Goal: Information Seeking & Learning: Compare options

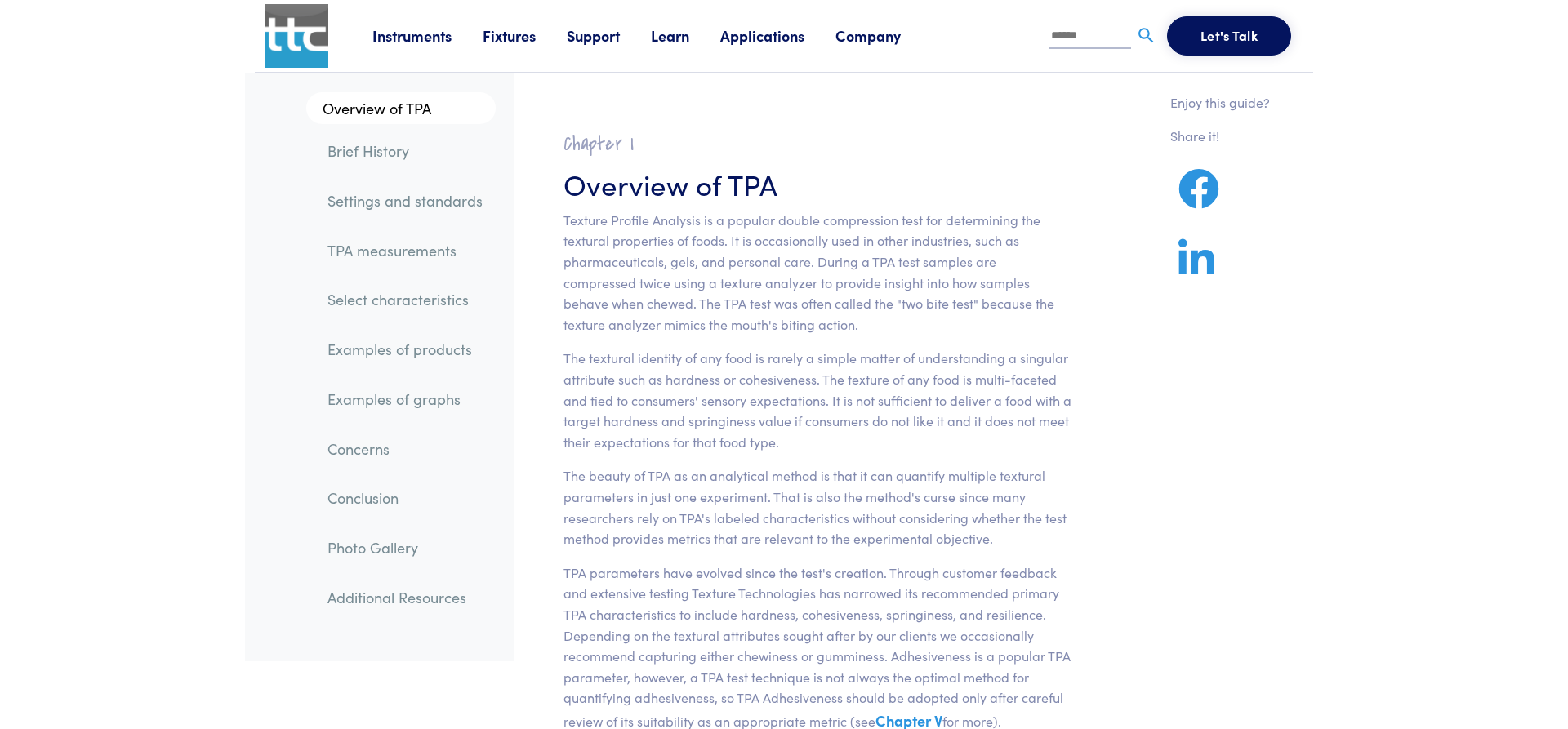
drag, startPoint x: 148, startPoint y: 415, endPoint x: 134, endPoint y: 77, distance: 338.3
click at [408, 255] on link "TPA measurements" at bounding box center [405, 250] width 181 height 38
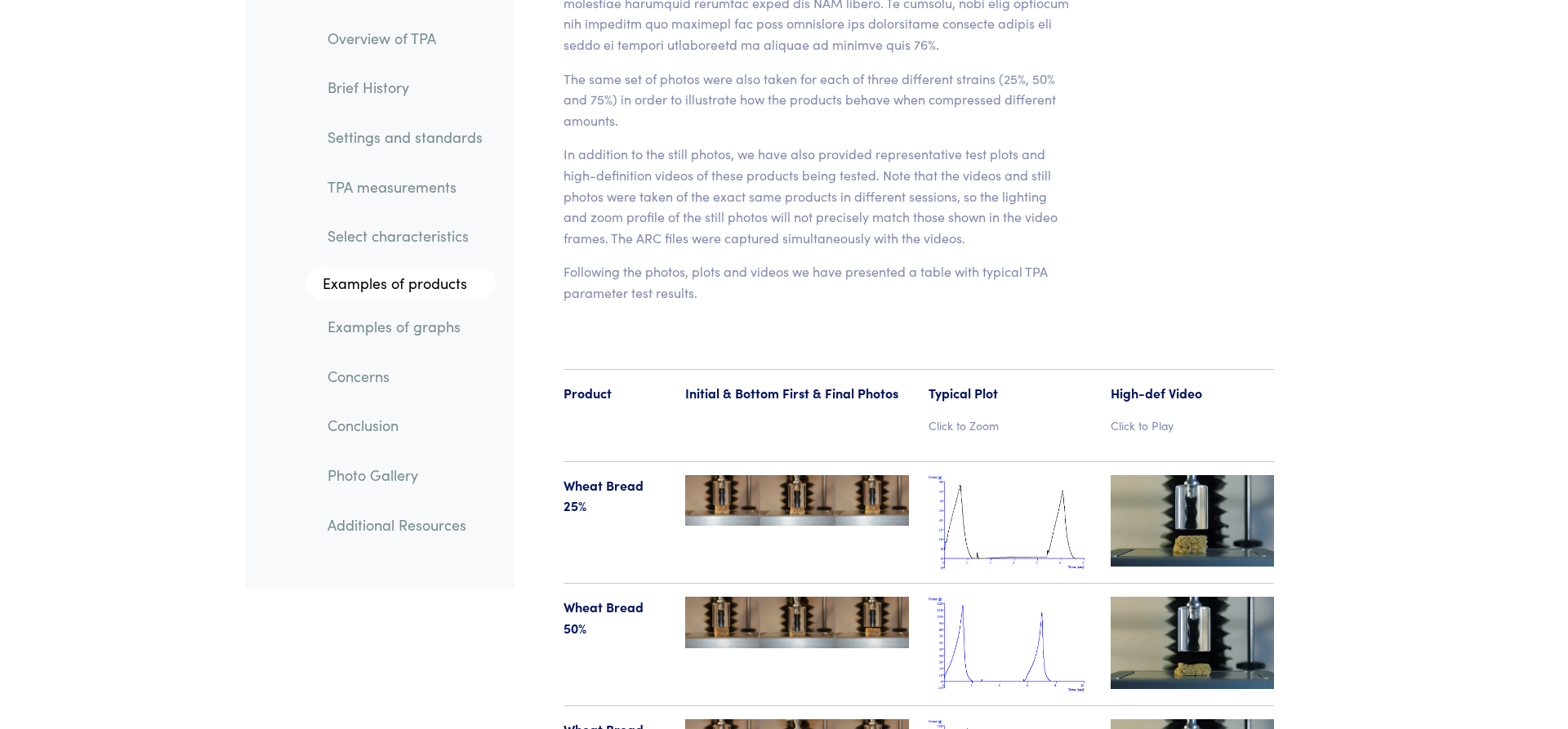
scroll to position [16900, 0]
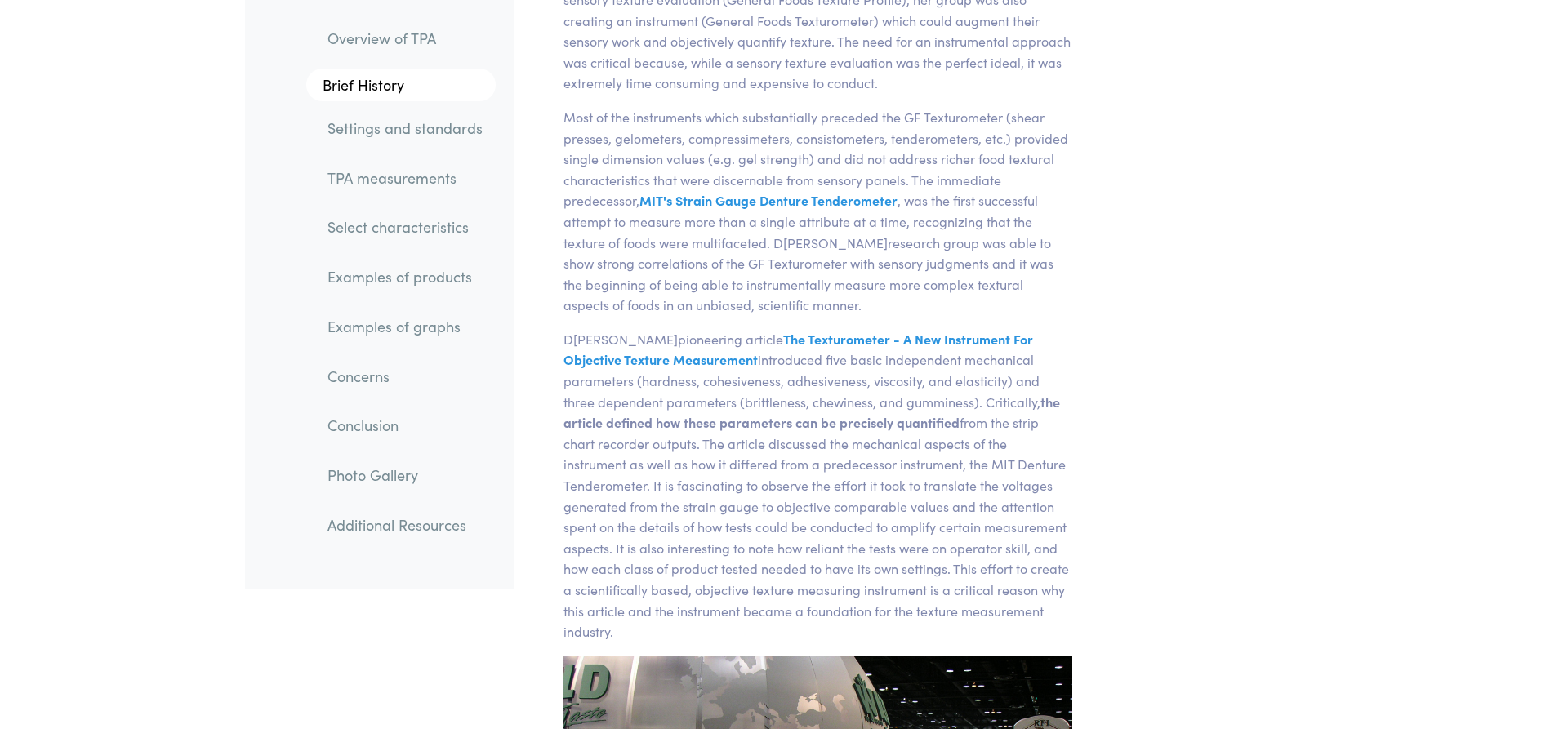
scroll to position [0, 0]
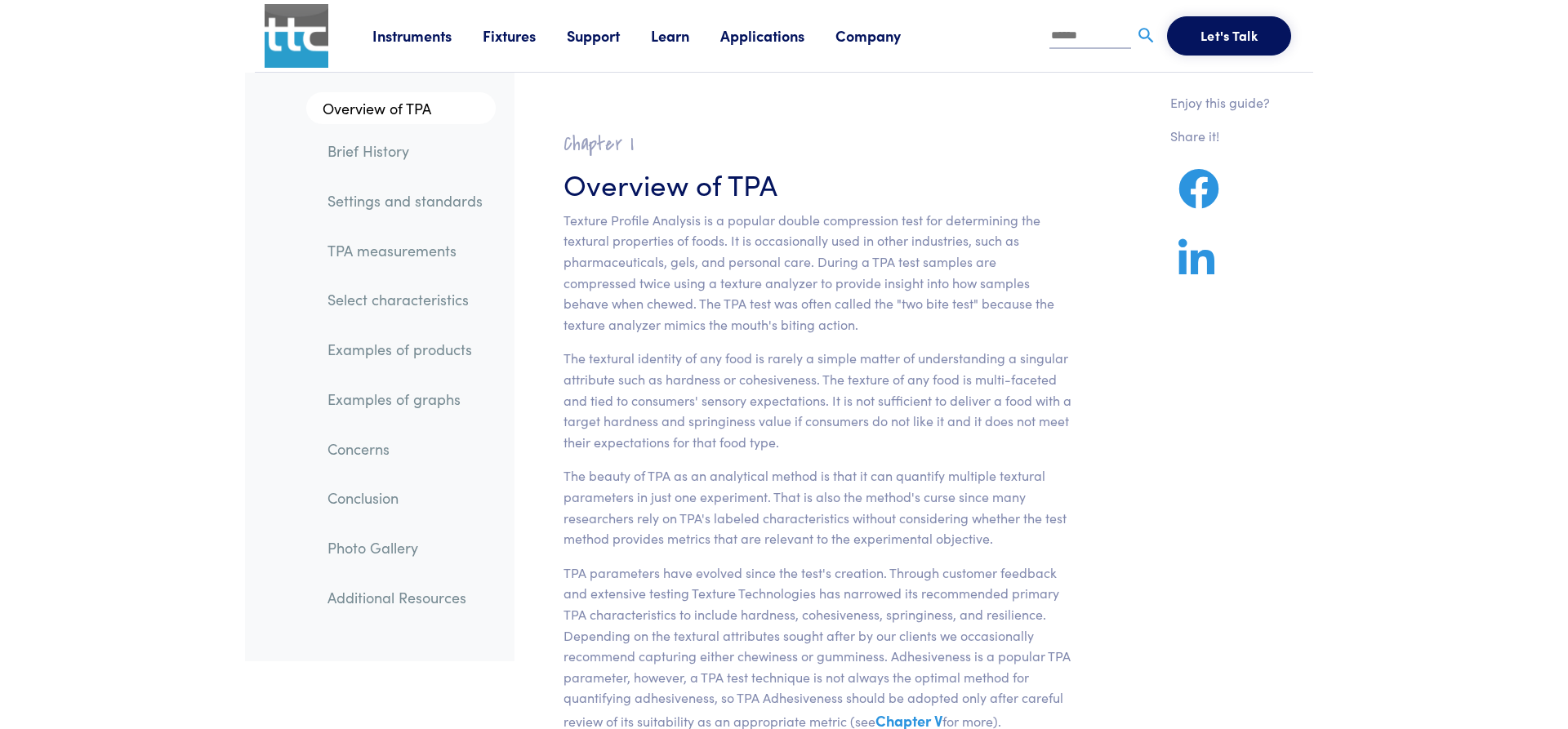
drag, startPoint x: 251, startPoint y: 481, endPoint x: 314, endPoint y: 27, distance: 458.4
click at [424, 39] on link "Instruments" at bounding box center [427, 36] width 111 height 21
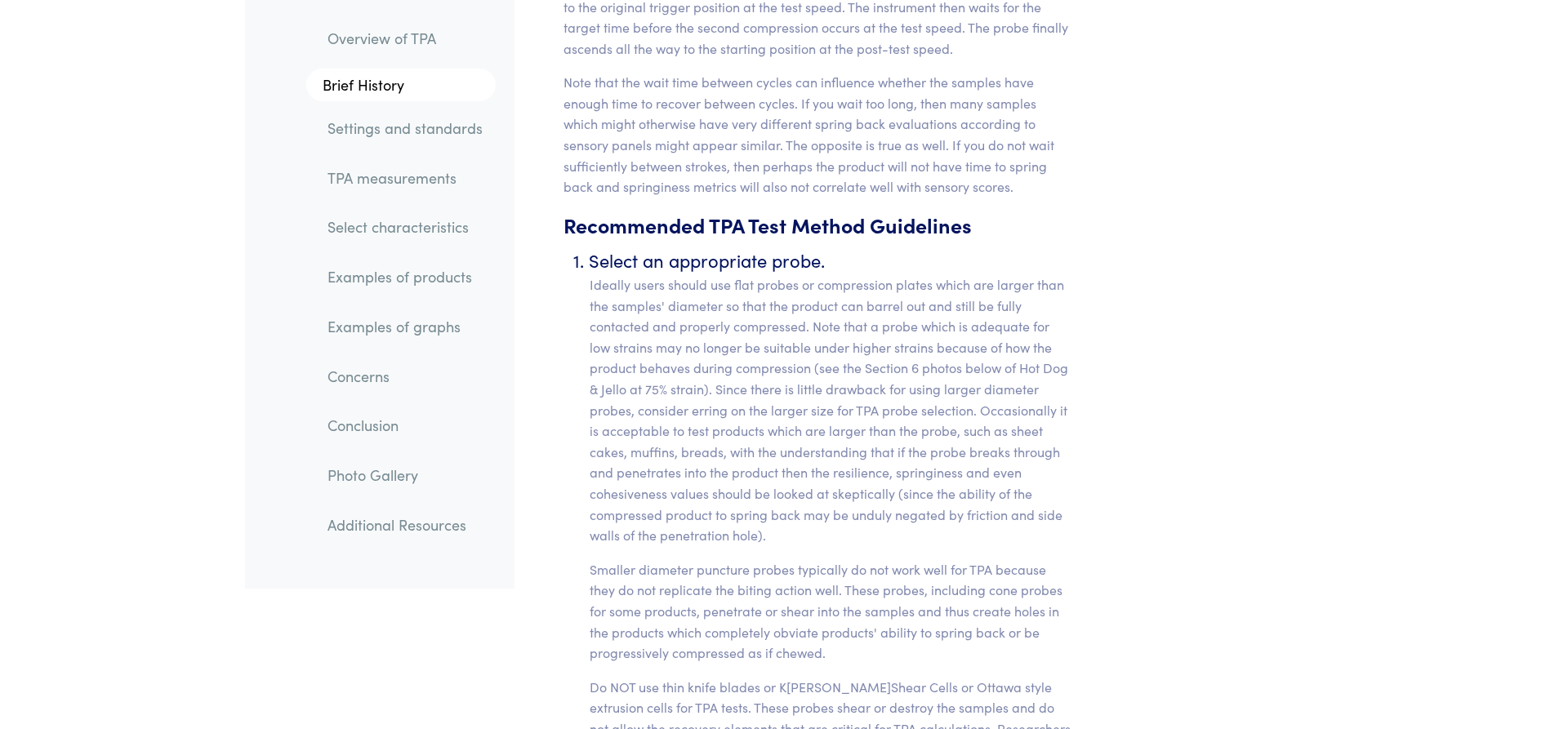
drag, startPoint x: 801, startPoint y: 298, endPoint x: 772, endPoint y: 768, distance: 470.9
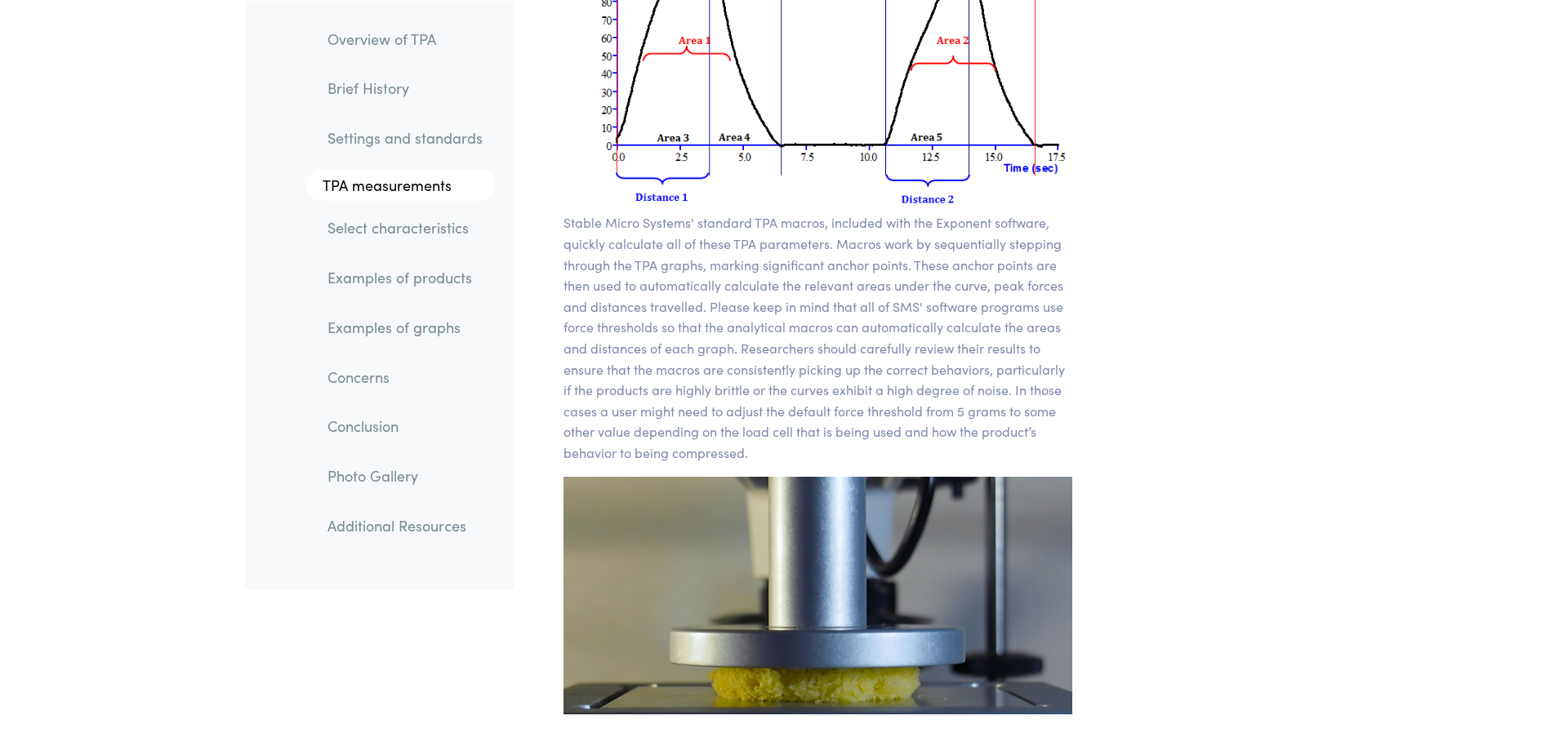
scroll to position [11654, 0]
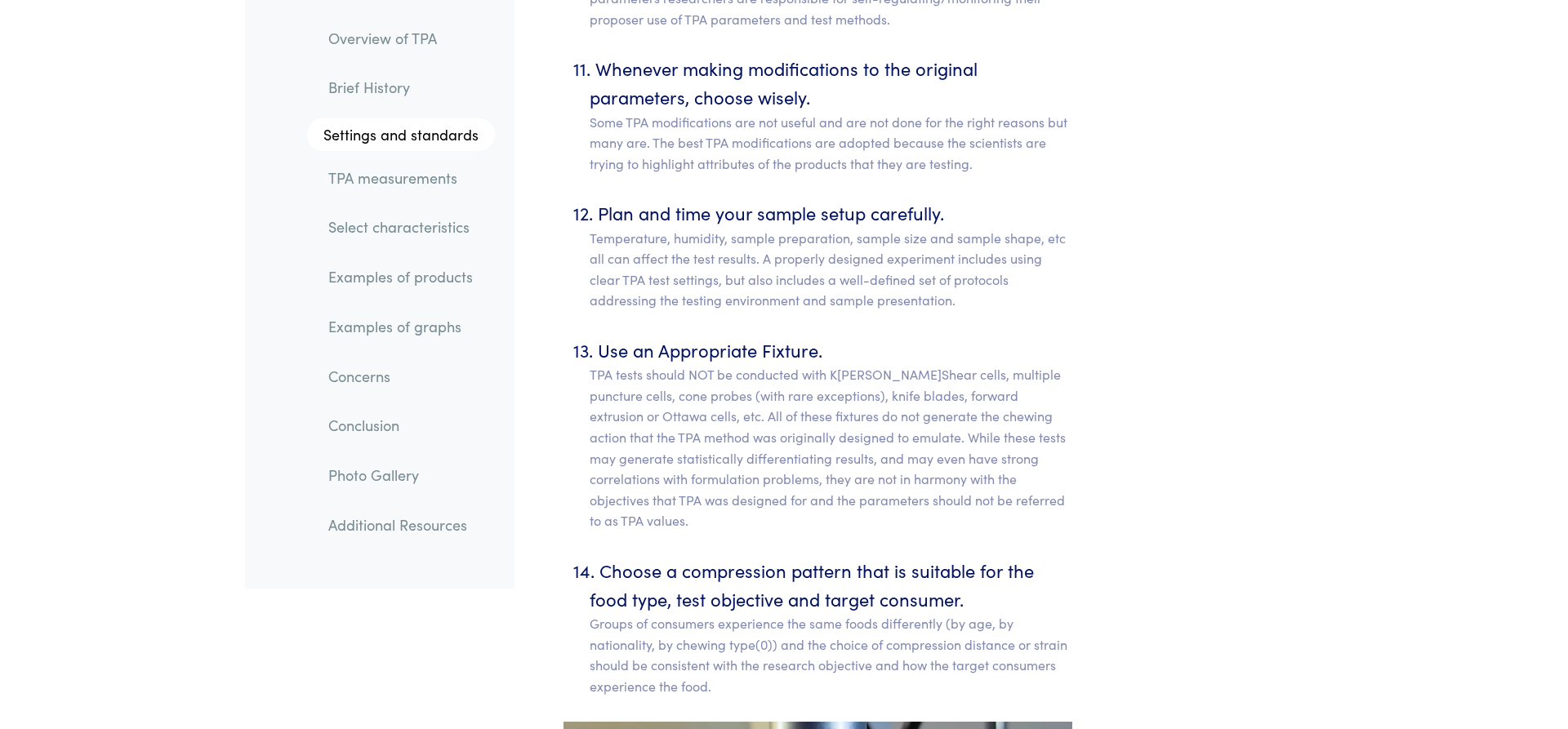
drag, startPoint x: 1238, startPoint y: 556, endPoint x: 1213, endPoint y: 272, distance: 285.1
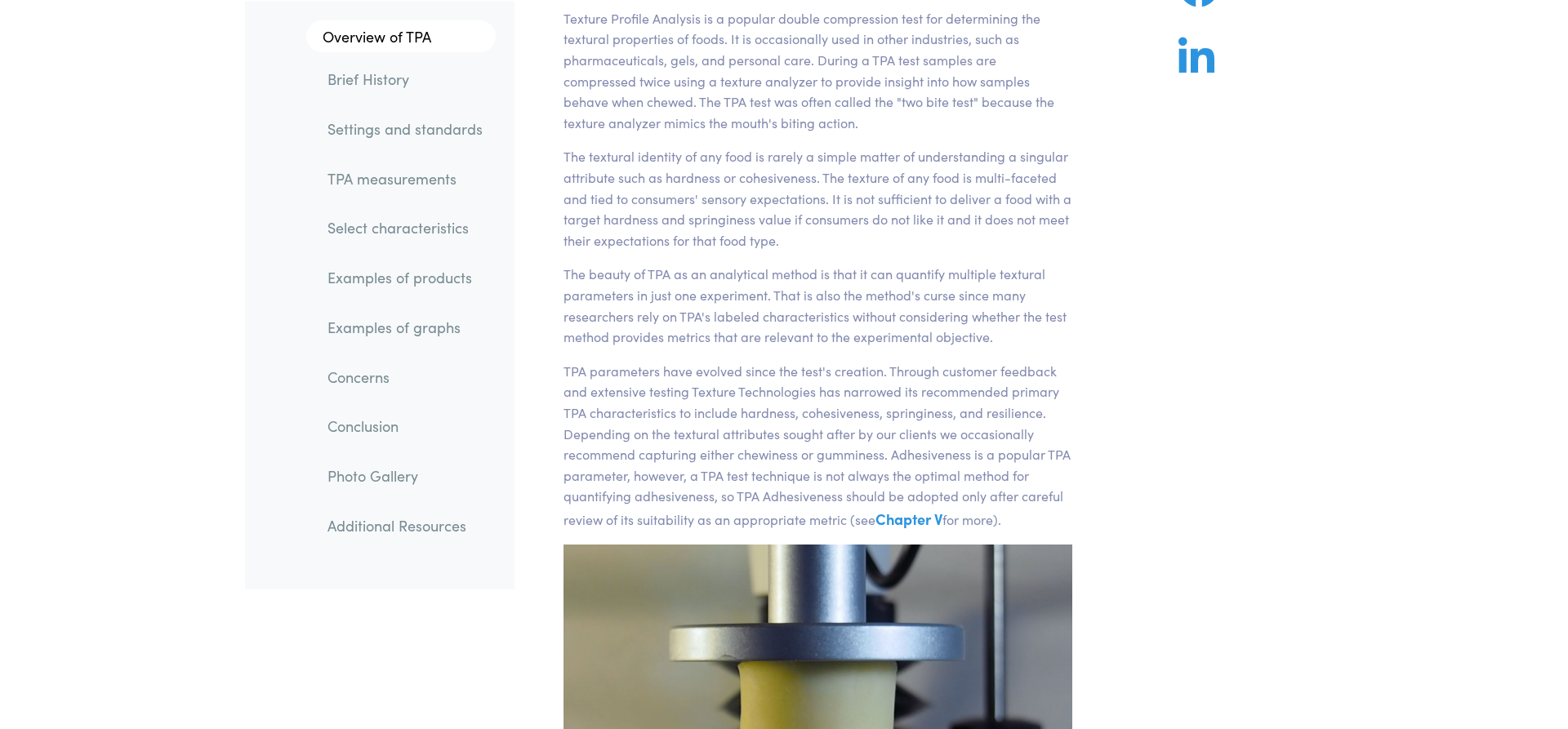
scroll to position [0, 0]
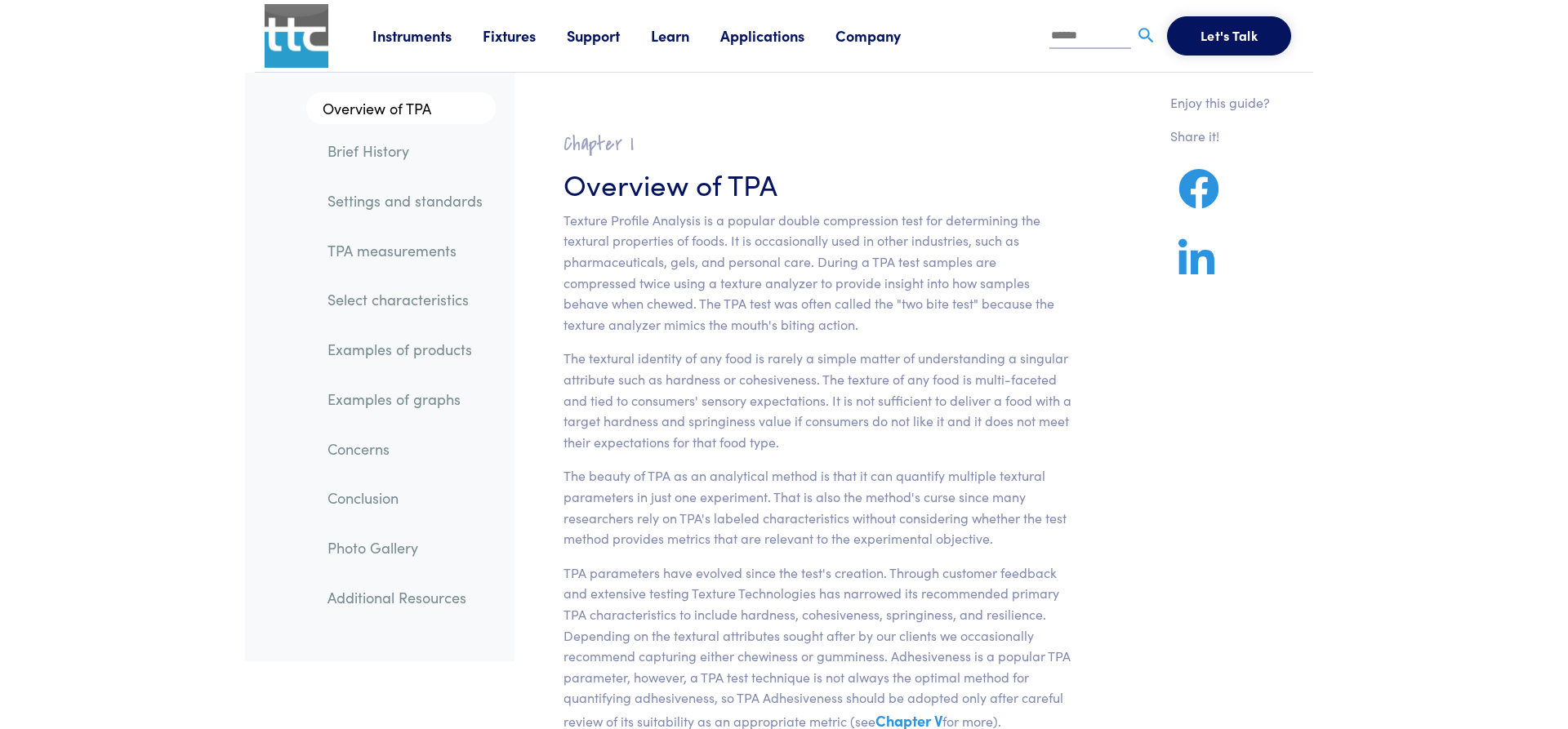
click at [410, 259] on link "TPA measurements" at bounding box center [405, 250] width 181 height 38
drag, startPoint x: 610, startPoint y: 244, endPoint x: 552, endPoint y: -33, distance: 283.0
click at [405, 40] on link "Instruments" at bounding box center [427, 36] width 111 height 21
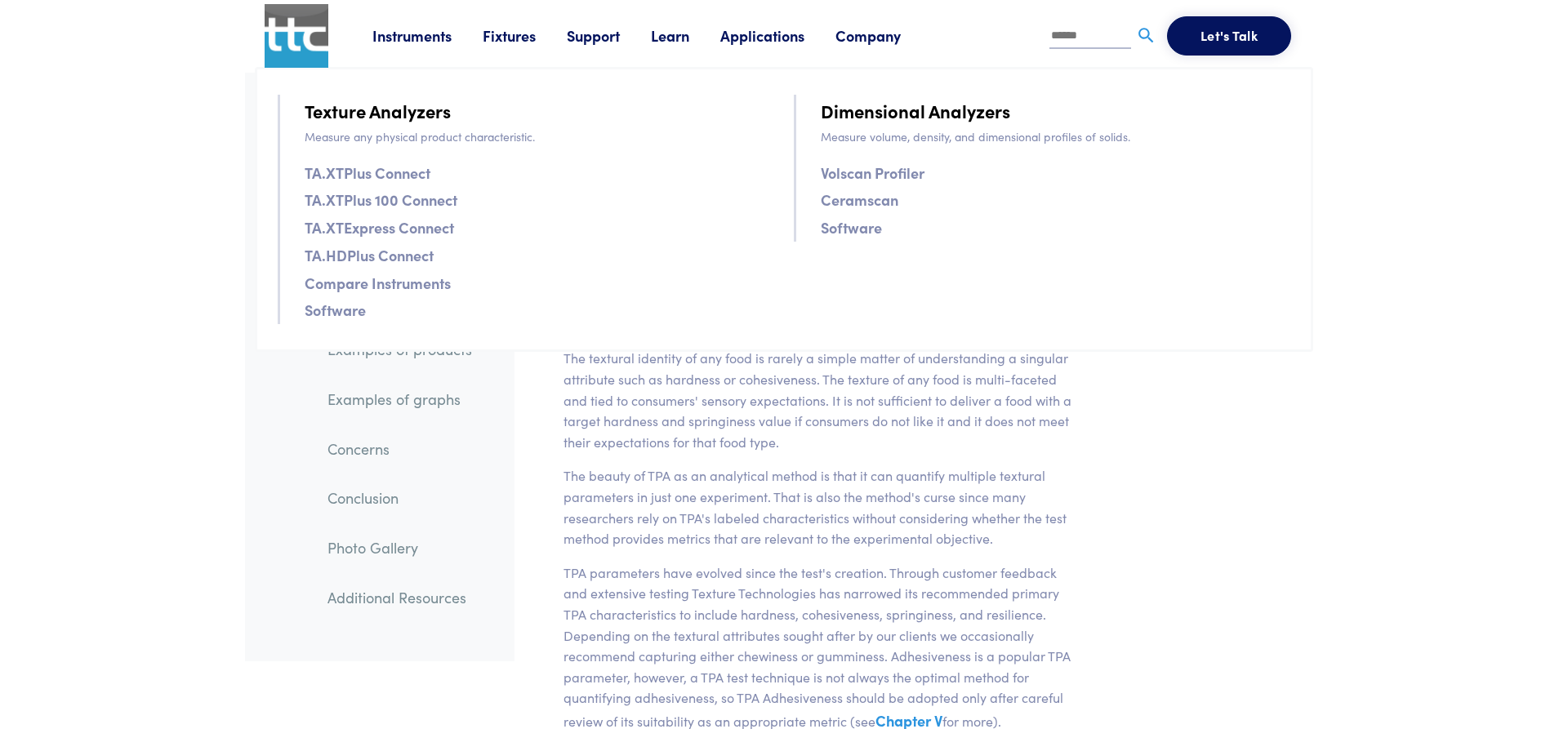
click at [410, 176] on link "TA.XTPlus Connect" at bounding box center [367, 173] width 126 height 24
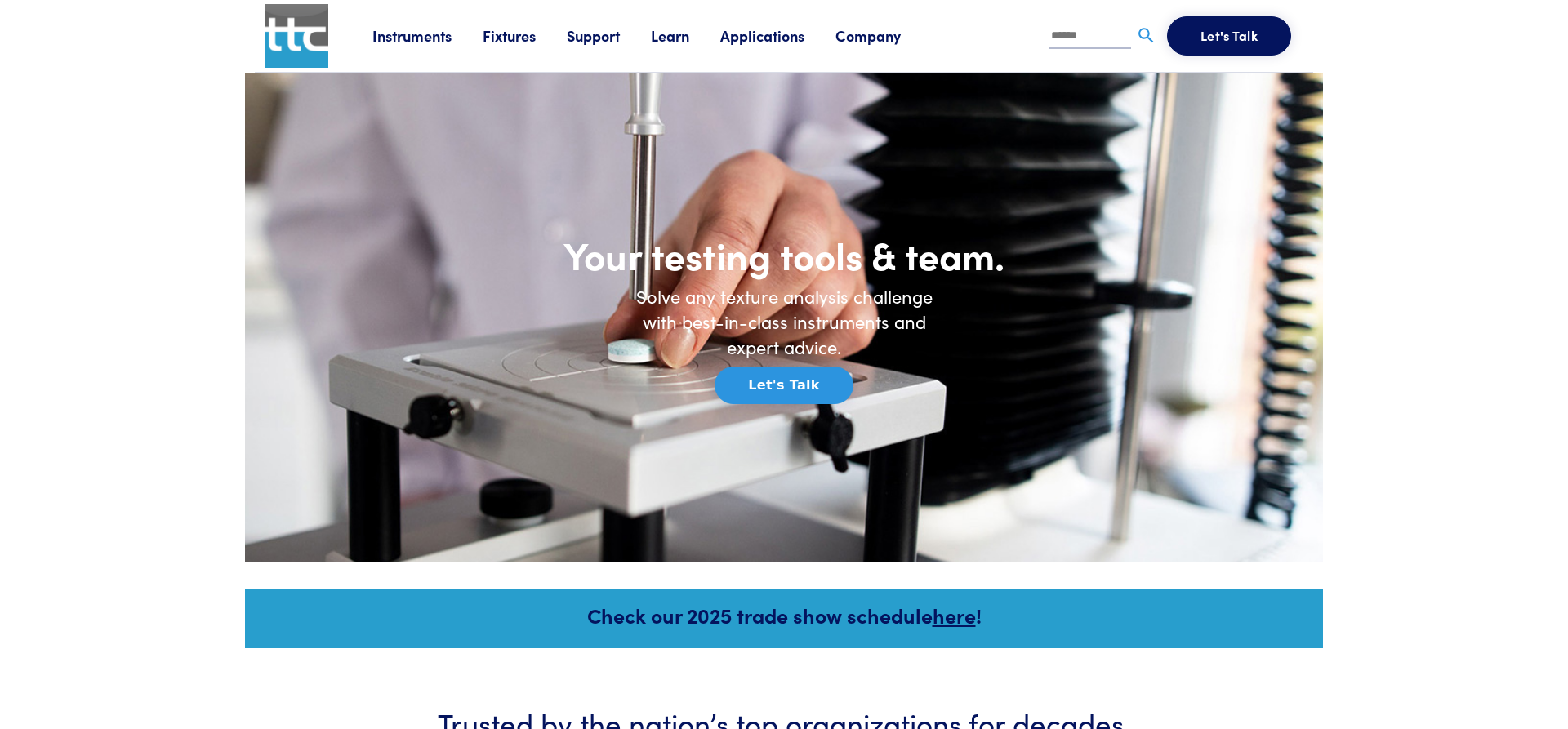
click at [449, 42] on link "Instruments" at bounding box center [427, 36] width 111 height 21
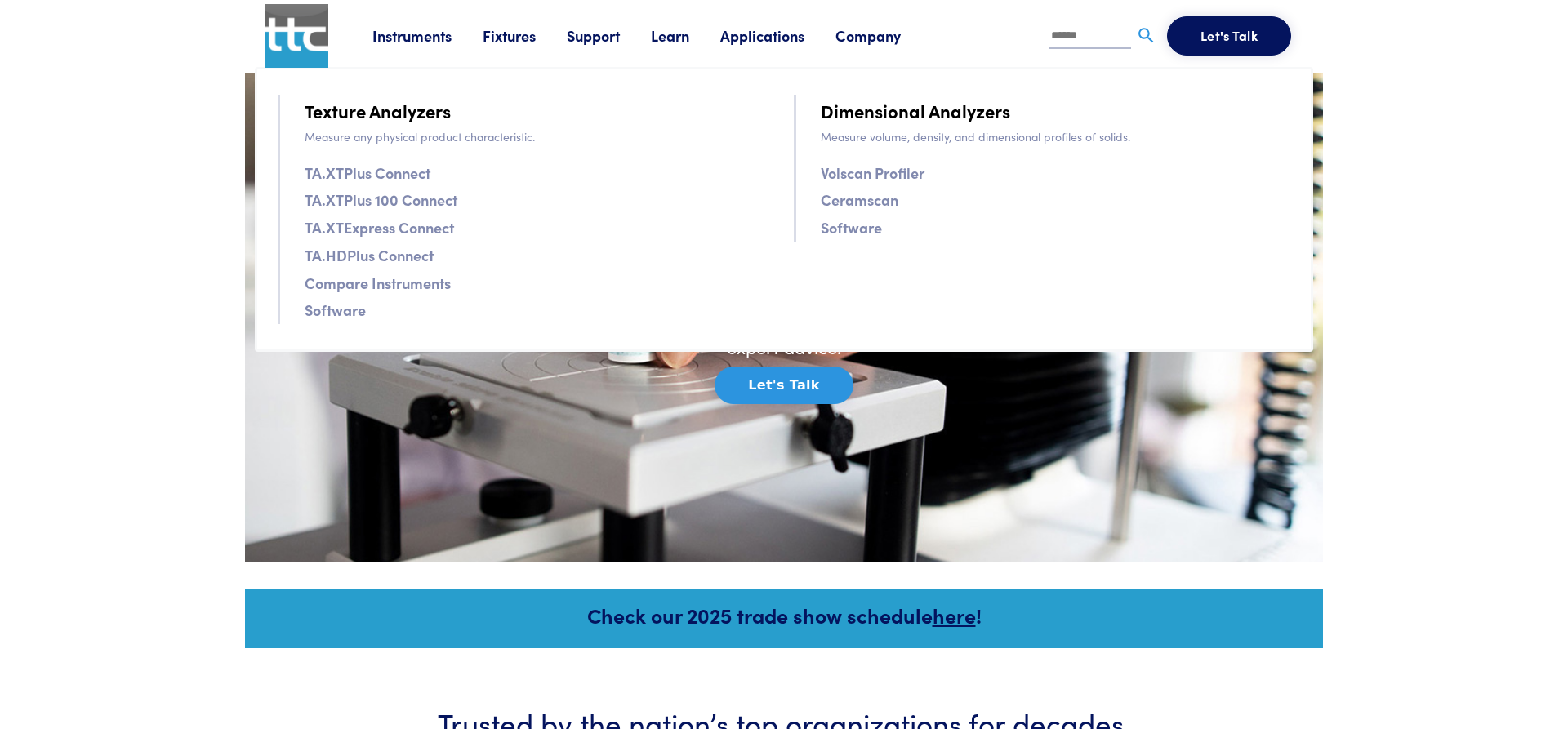
click at [419, 177] on link "TA.XTPlus Connect" at bounding box center [367, 173] width 126 height 24
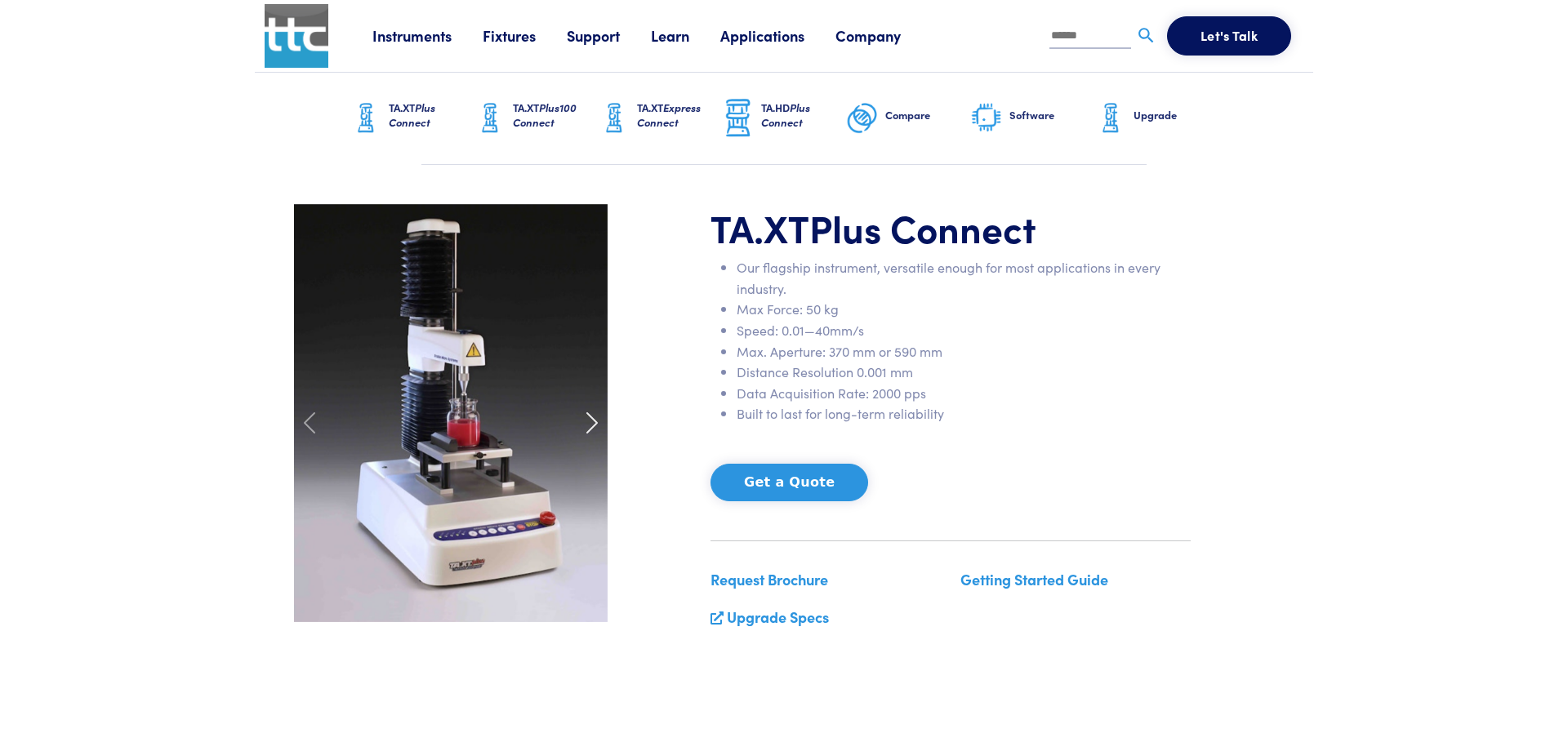
click at [595, 435] on span at bounding box center [592, 423] width 26 height 26
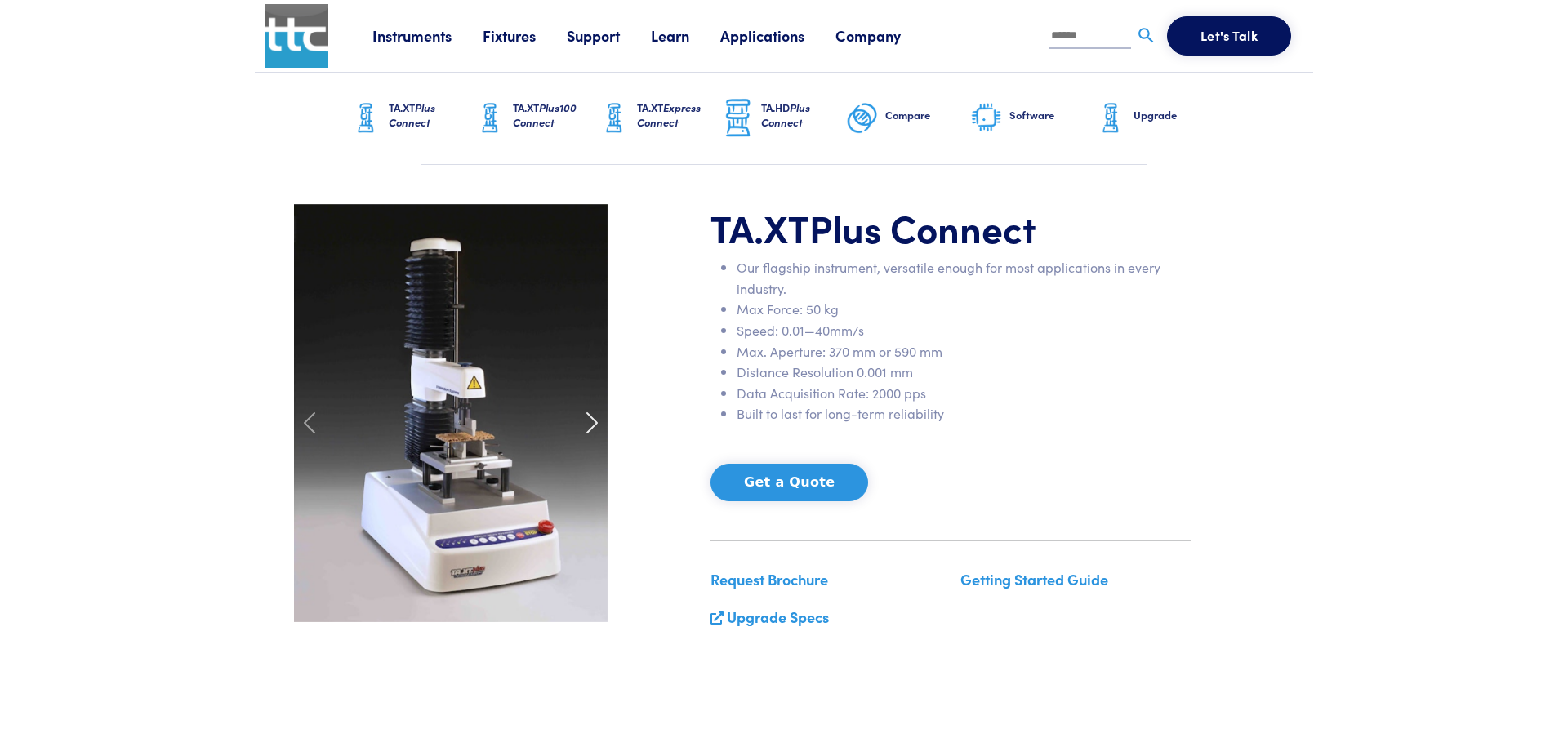
click at [589, 424] on span at bounding box center [592, 423] width 26 height 26
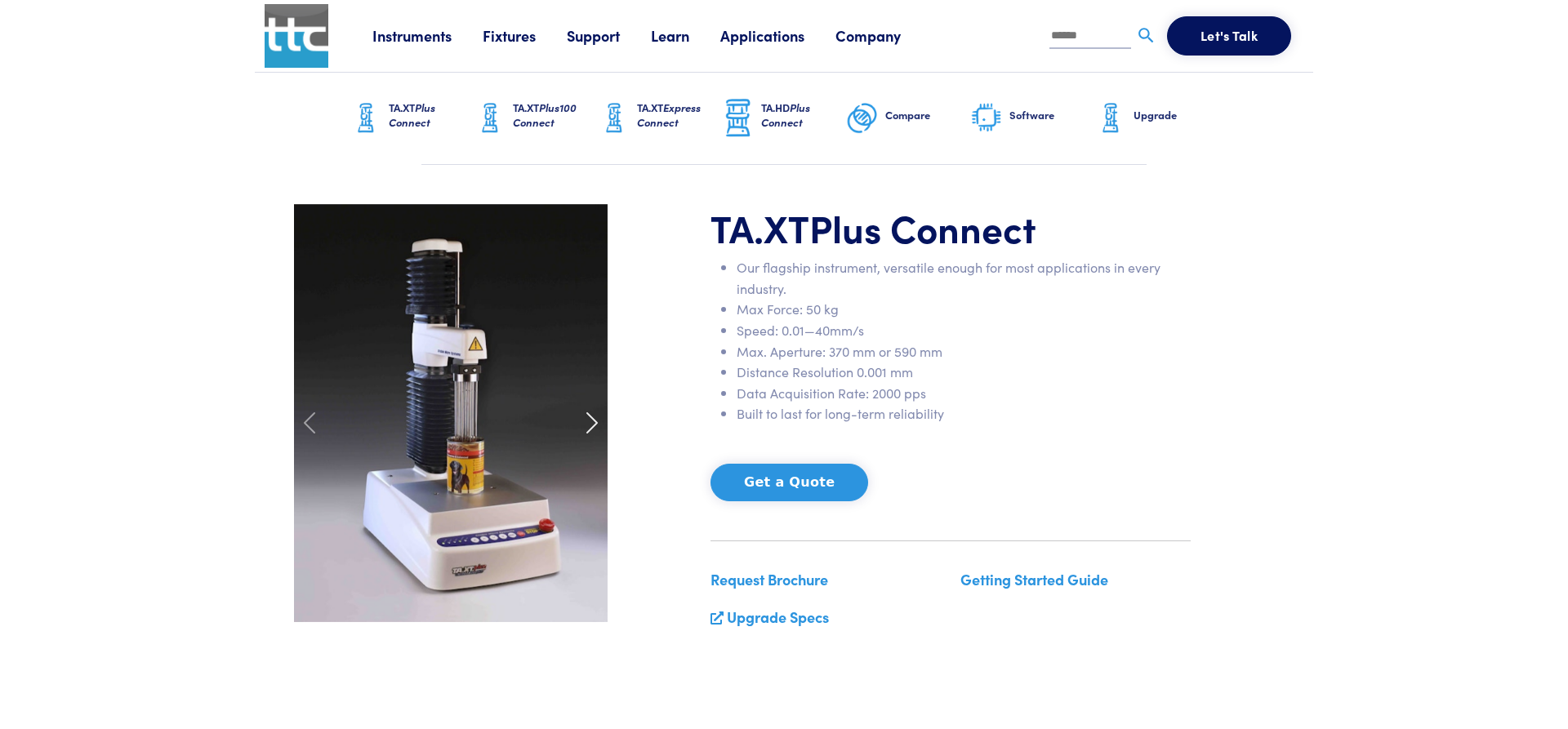
click at [589, 424] on span at bounding box center [592, 423] width 26 height 26
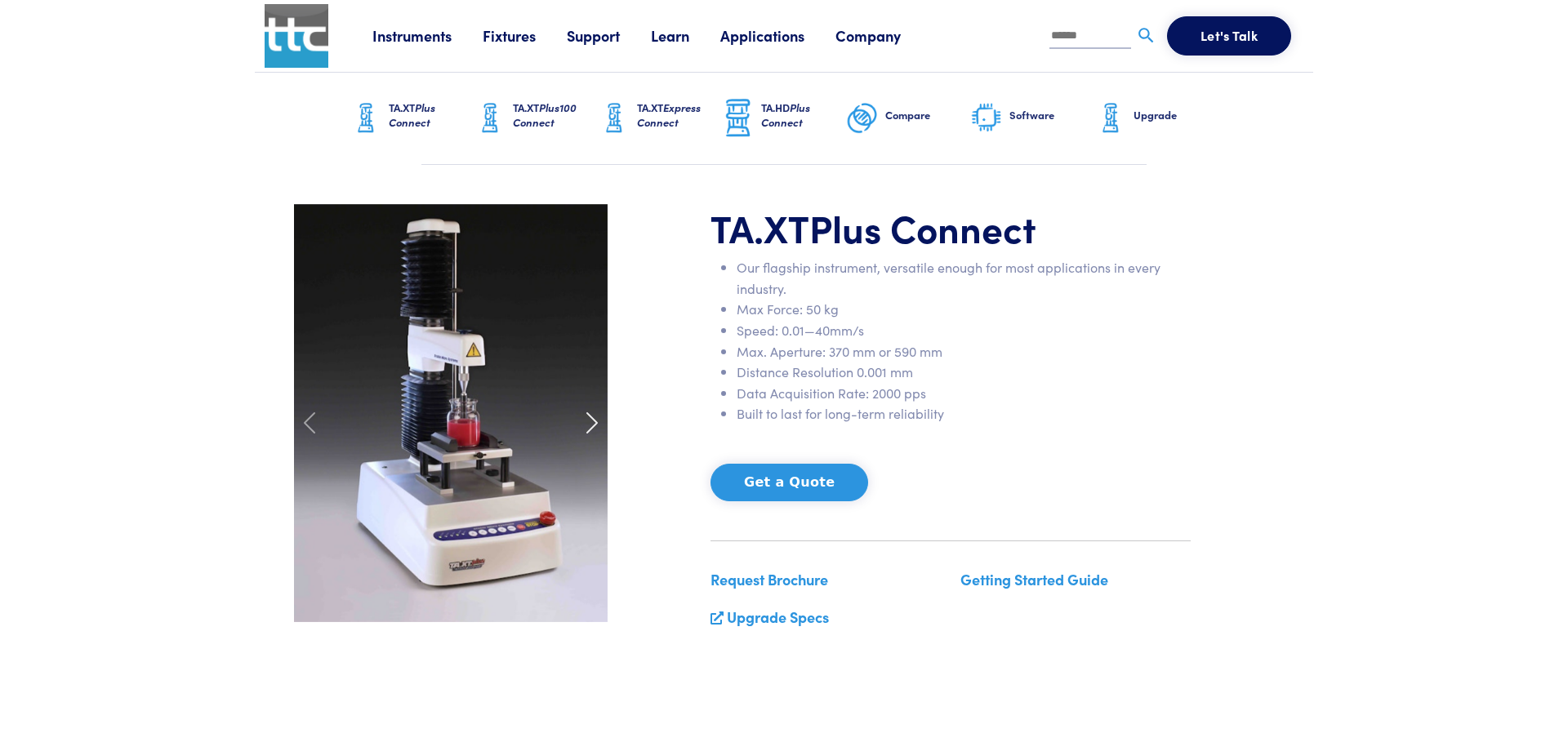
click at [589, 424] on span at bounding box center [592, 423] width 26 height 26
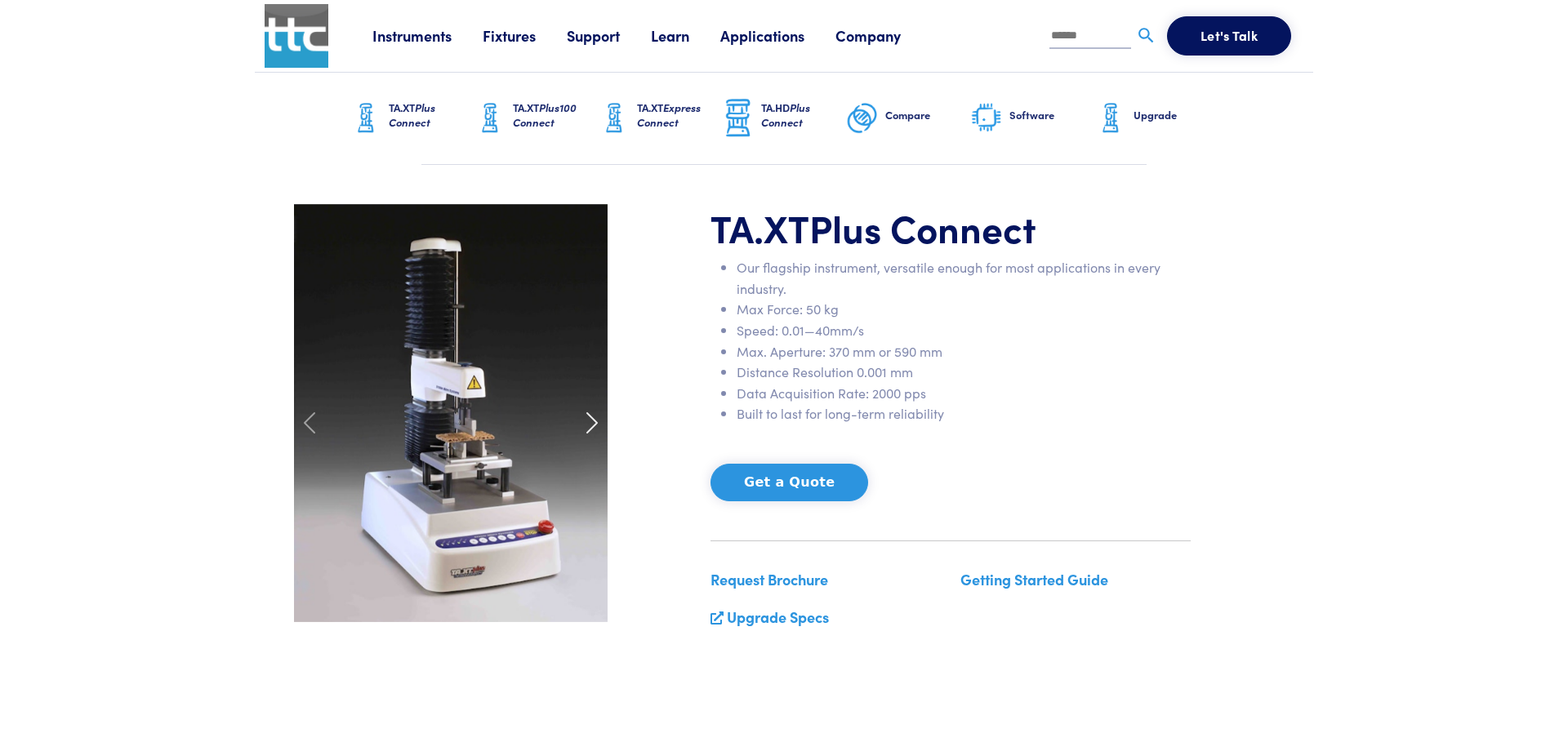
click at [589, 424] on span at bounding box center [592, 423] width 26 height 26
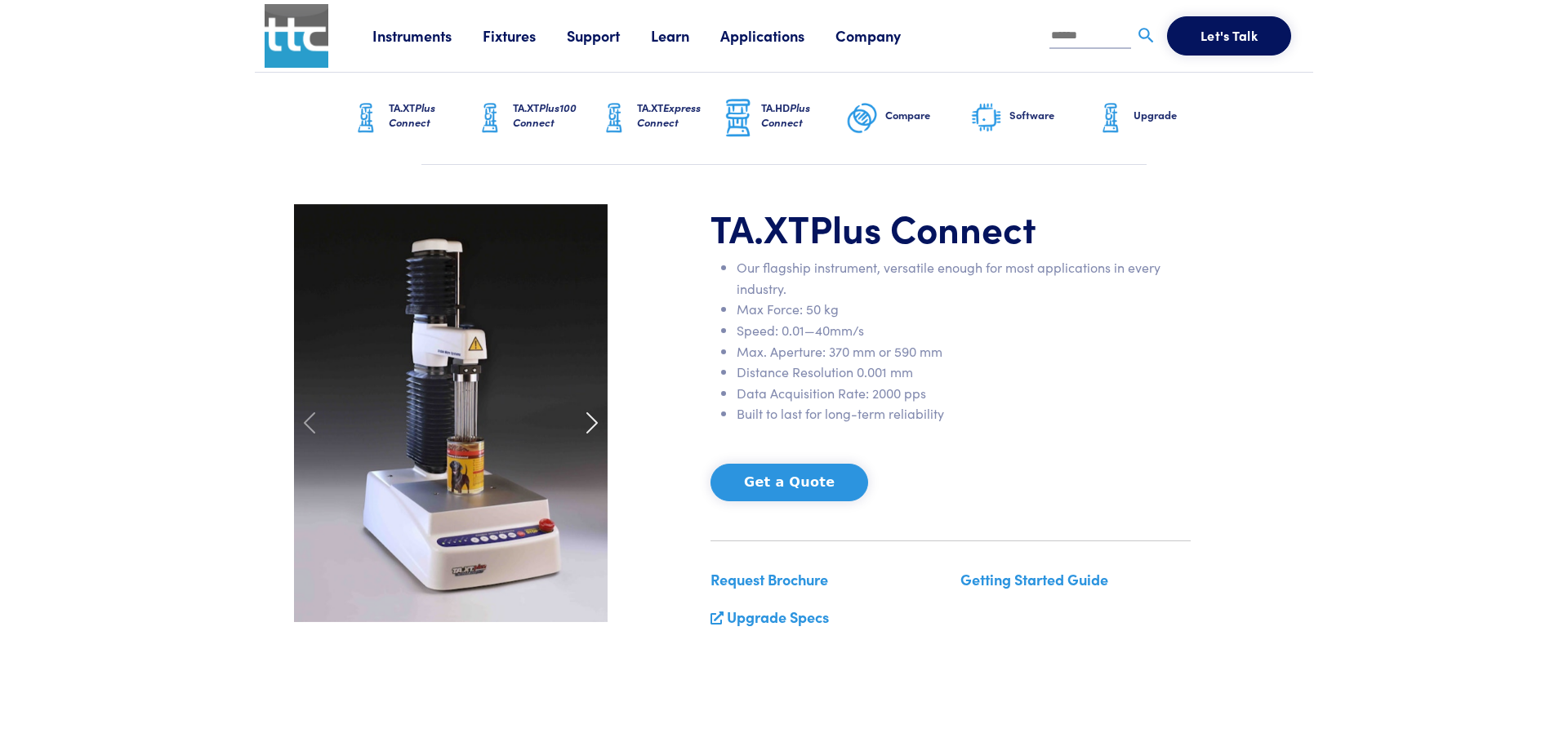
click at [589, 424] on span at bounding box center [592, 423] width 26 height 26
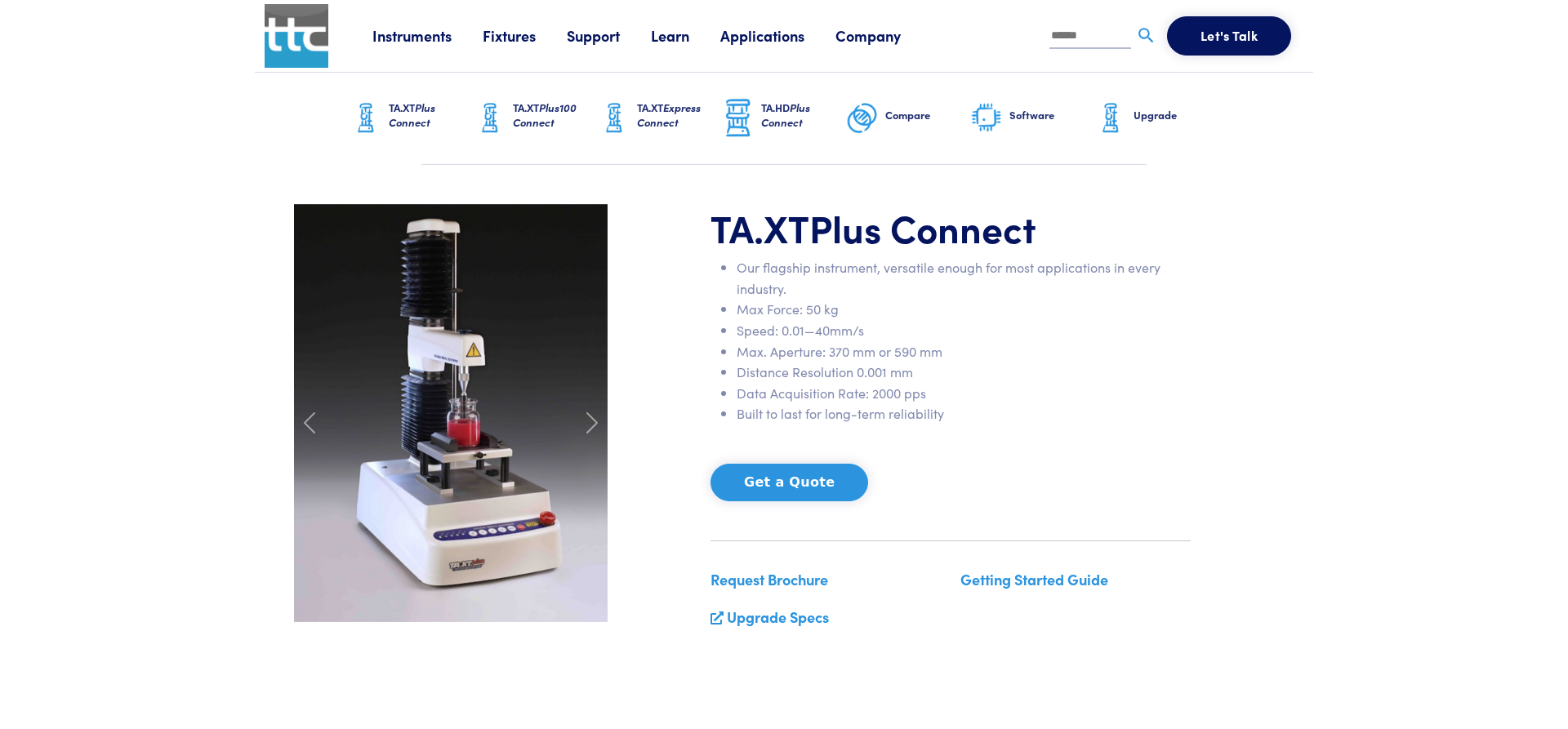
drag, startPoint x: 523, startPoint y: 539, endPoint x: 503, endPoint y: 206, distance: 333.6
click at [563, 113] on span "Plus100 Connect" at bounding box center [545, 114] width 63 height 30
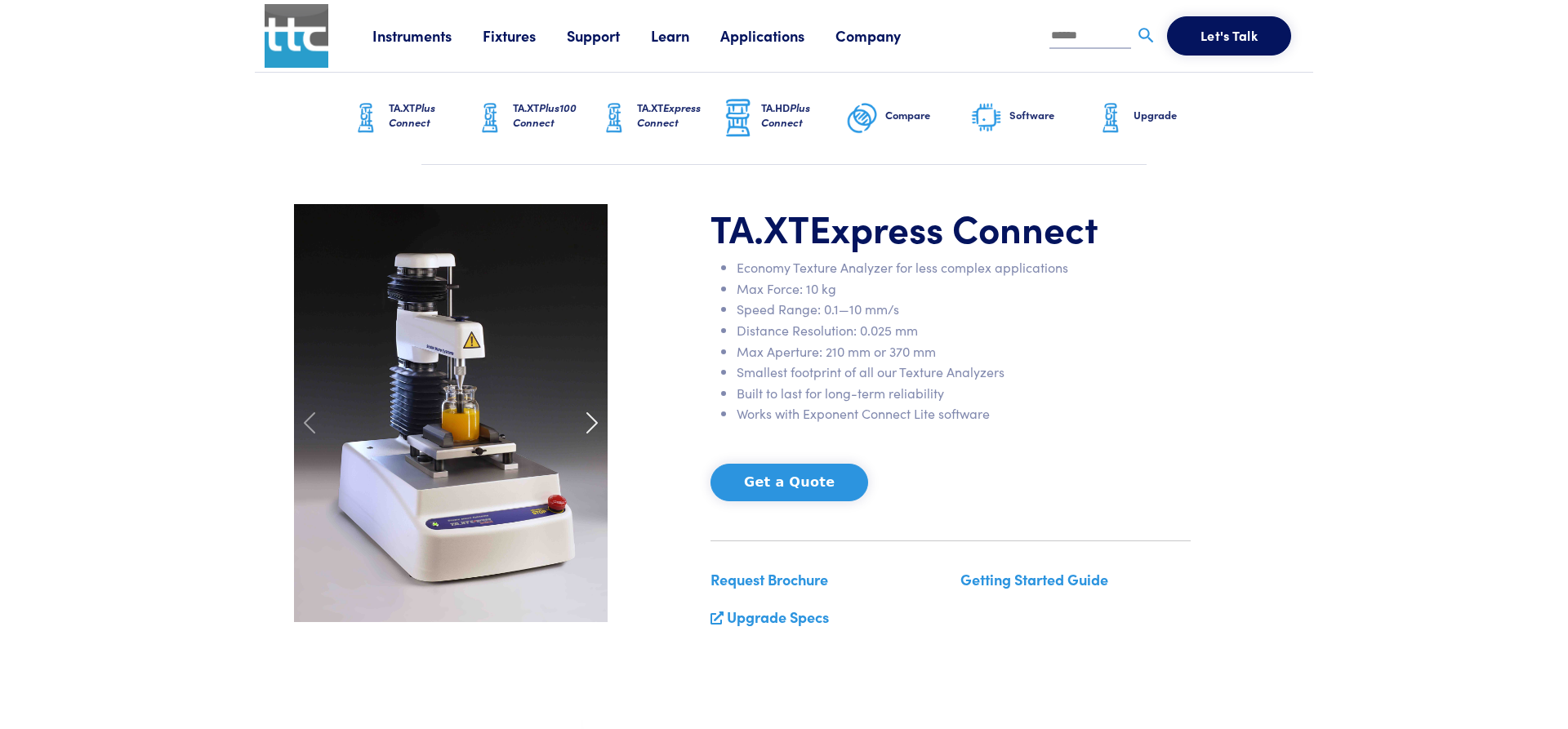
click at [590, 419] on span at bounding box center [592, 423] width 26 height 26
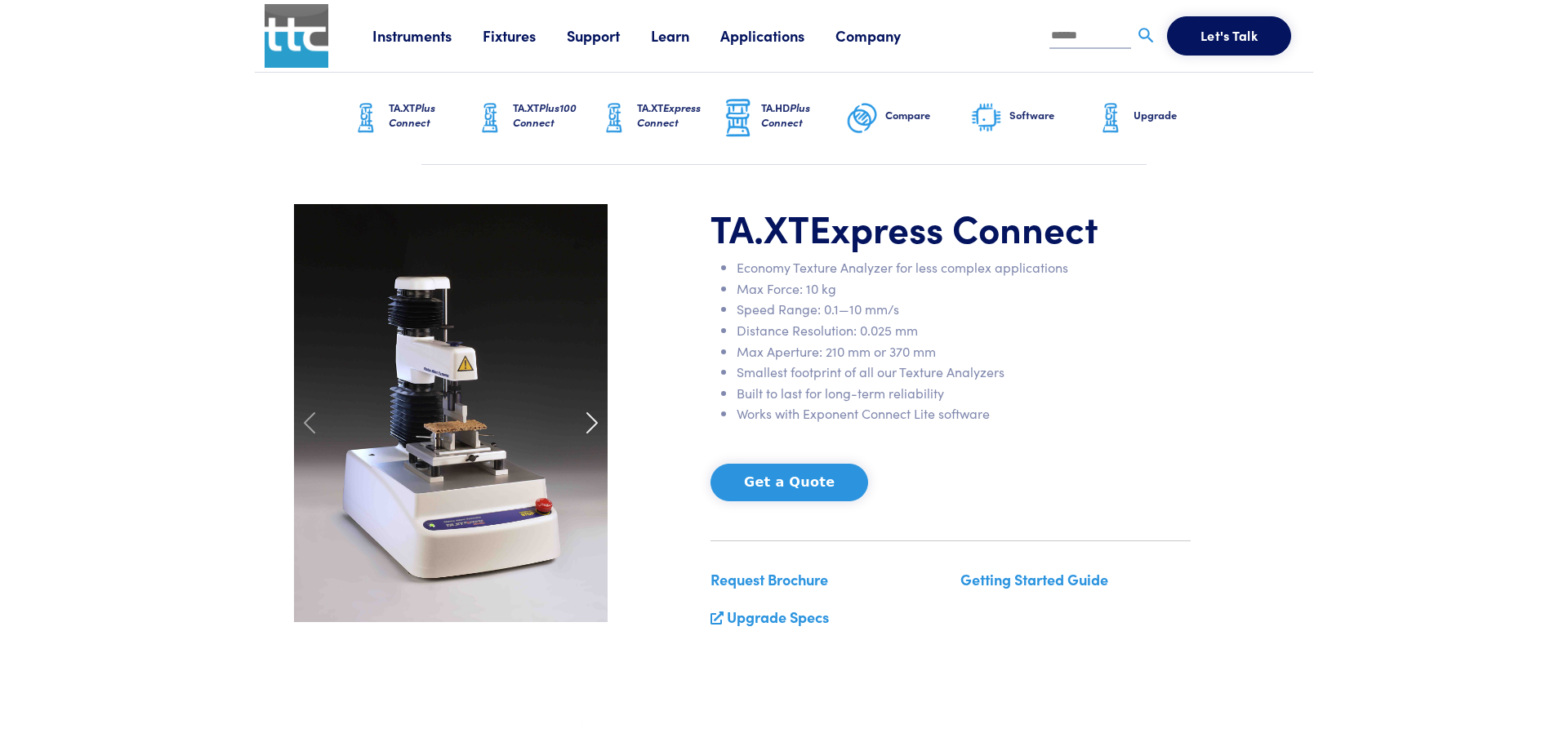
click at [590, 419] on span at bounding box center [592, 423] width 26 height 26
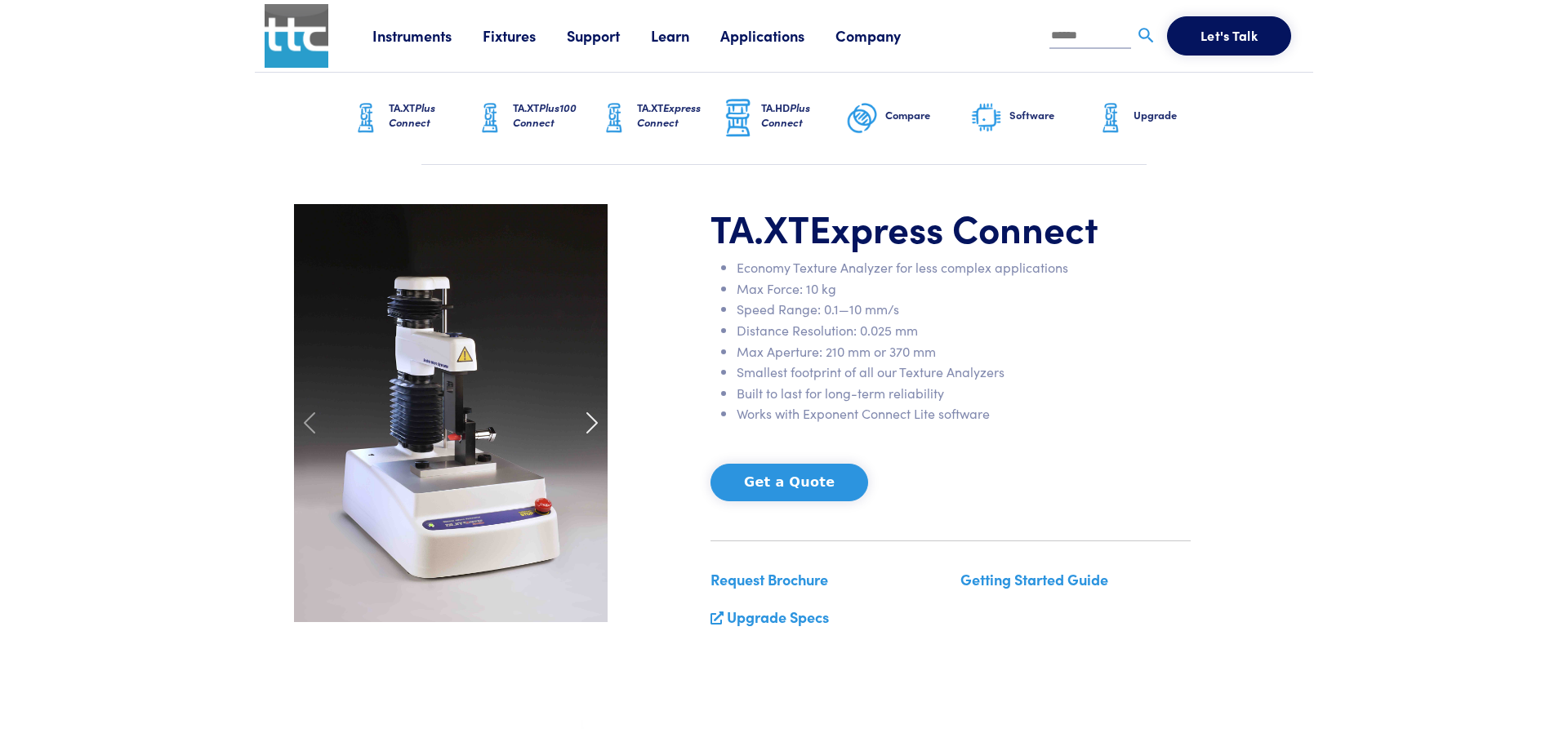
click at [598, 419] on span at bounding box center [592, 423] width 26 height 26
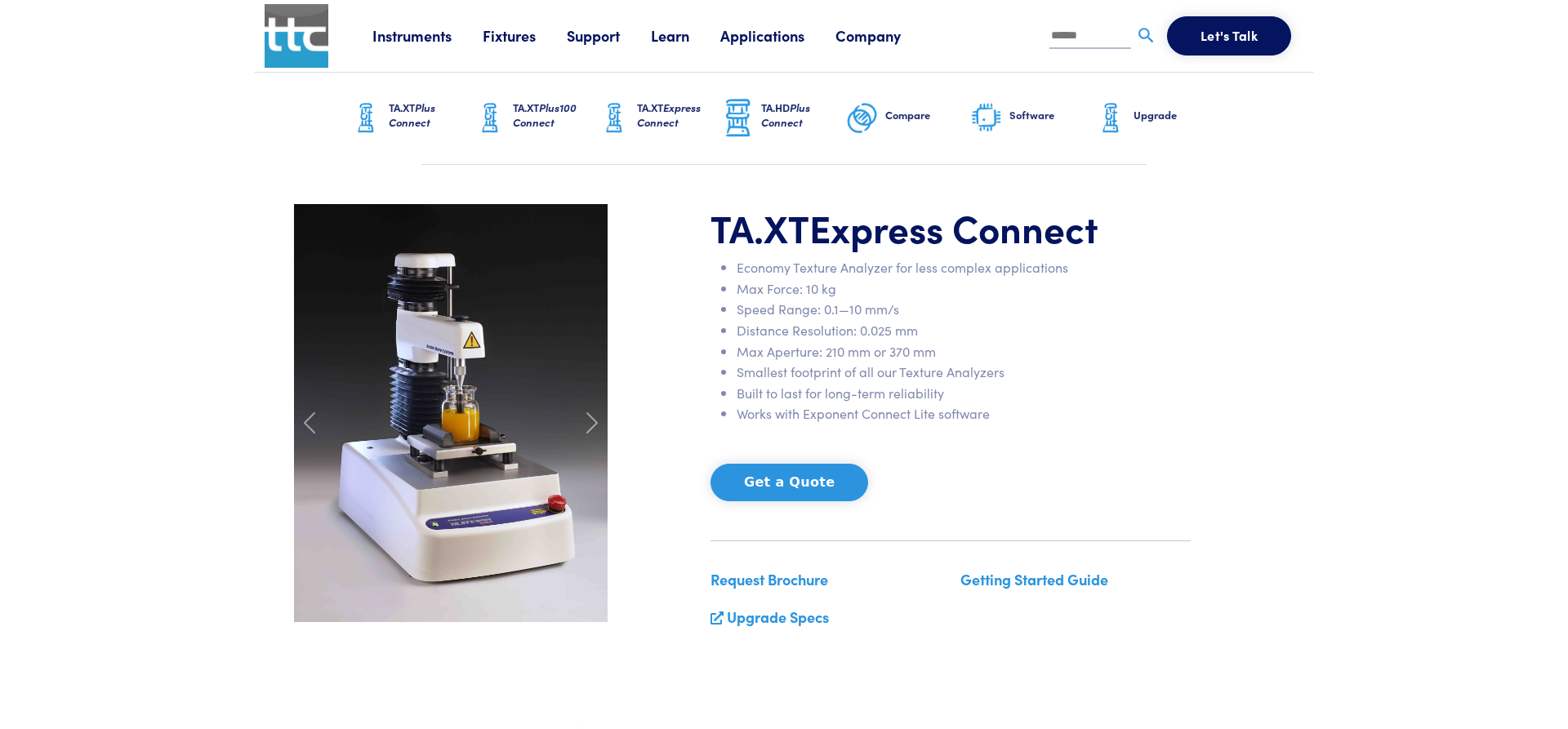
click at [527, 136] on link "TA.XT Plus100 Connect" at bounding box center [535, 118] width 124 height 92
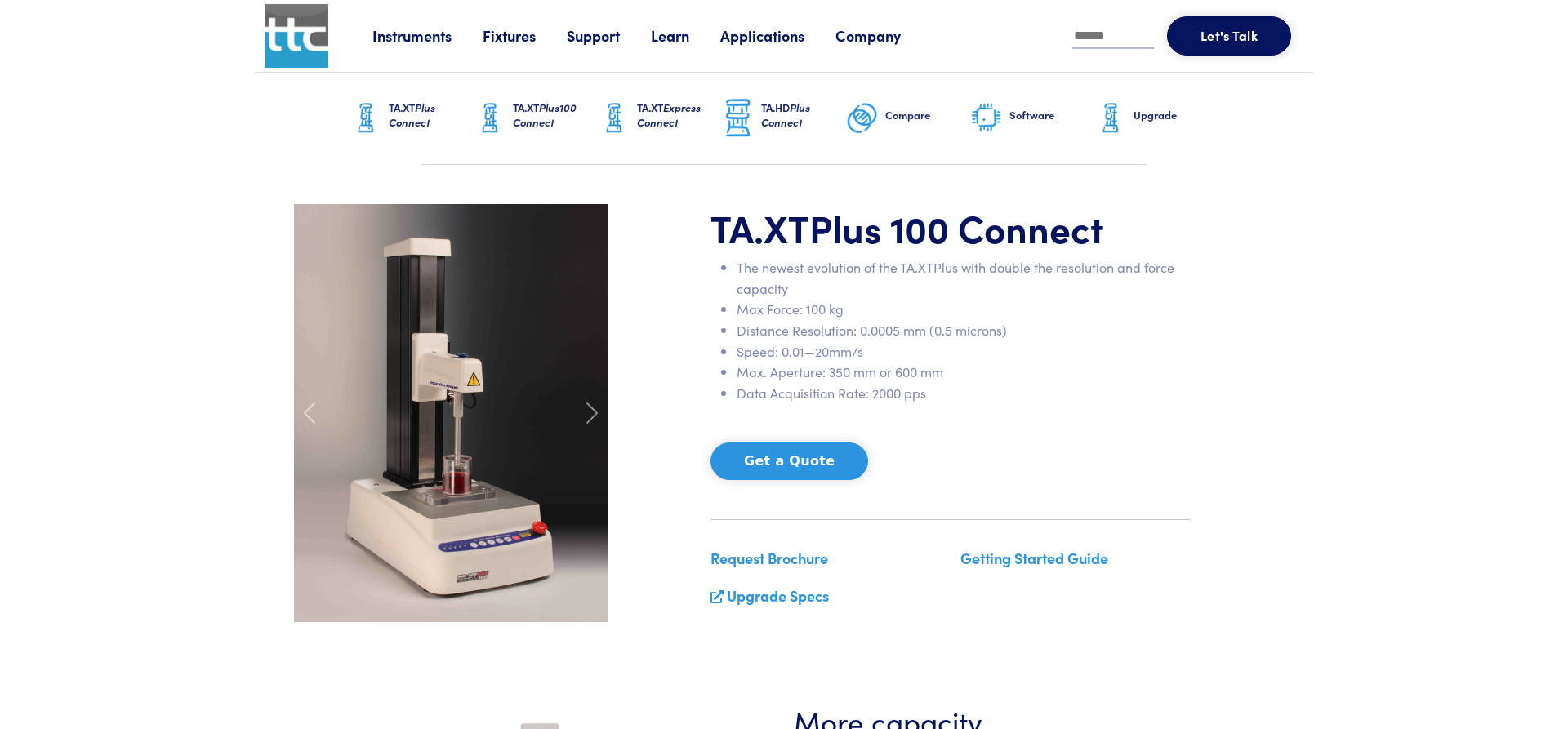
click at [596, 402] on span at bounding box center [592, 413] width 26 height 26
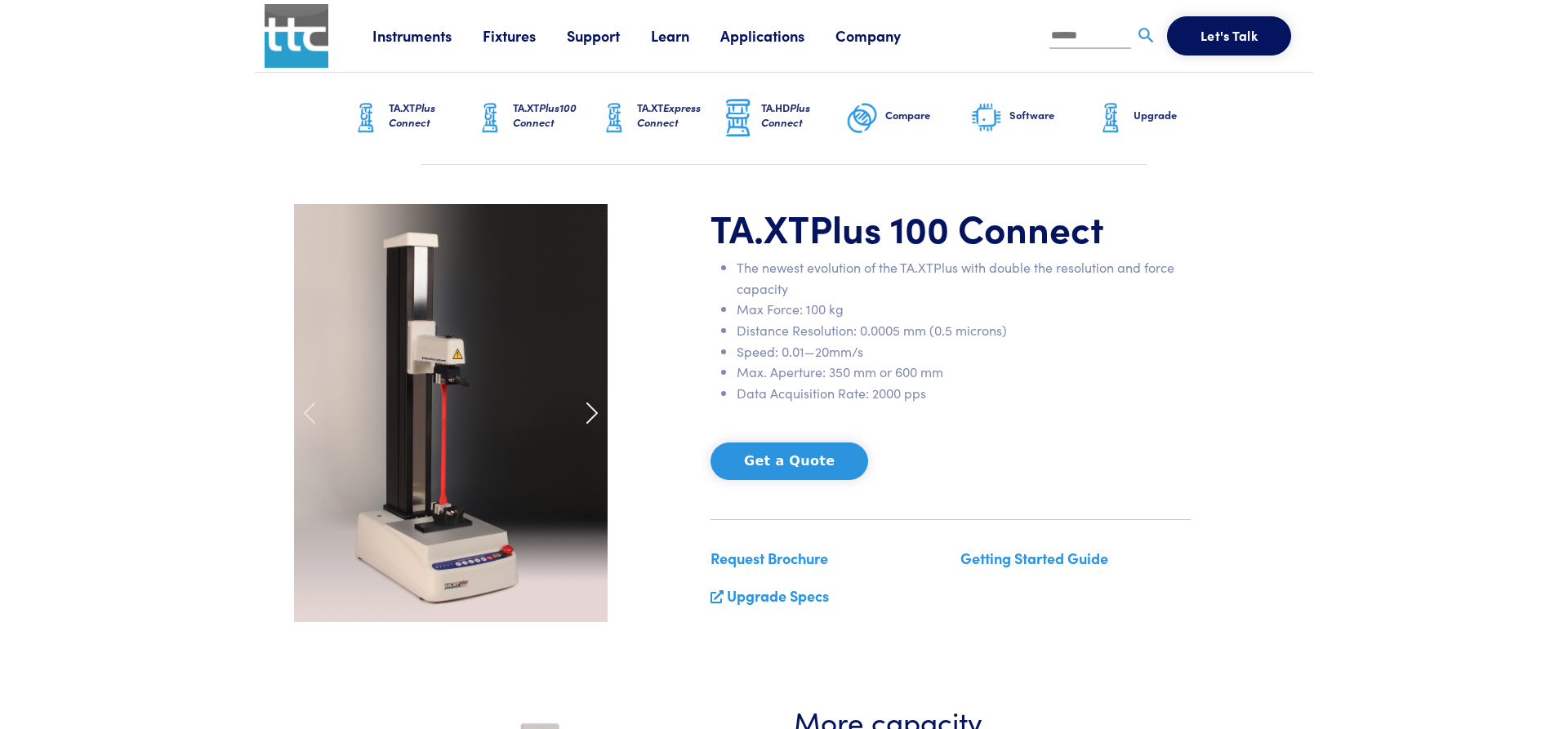
click at [591, 407] on span at bounding box center [592, 413] width 26 height 26
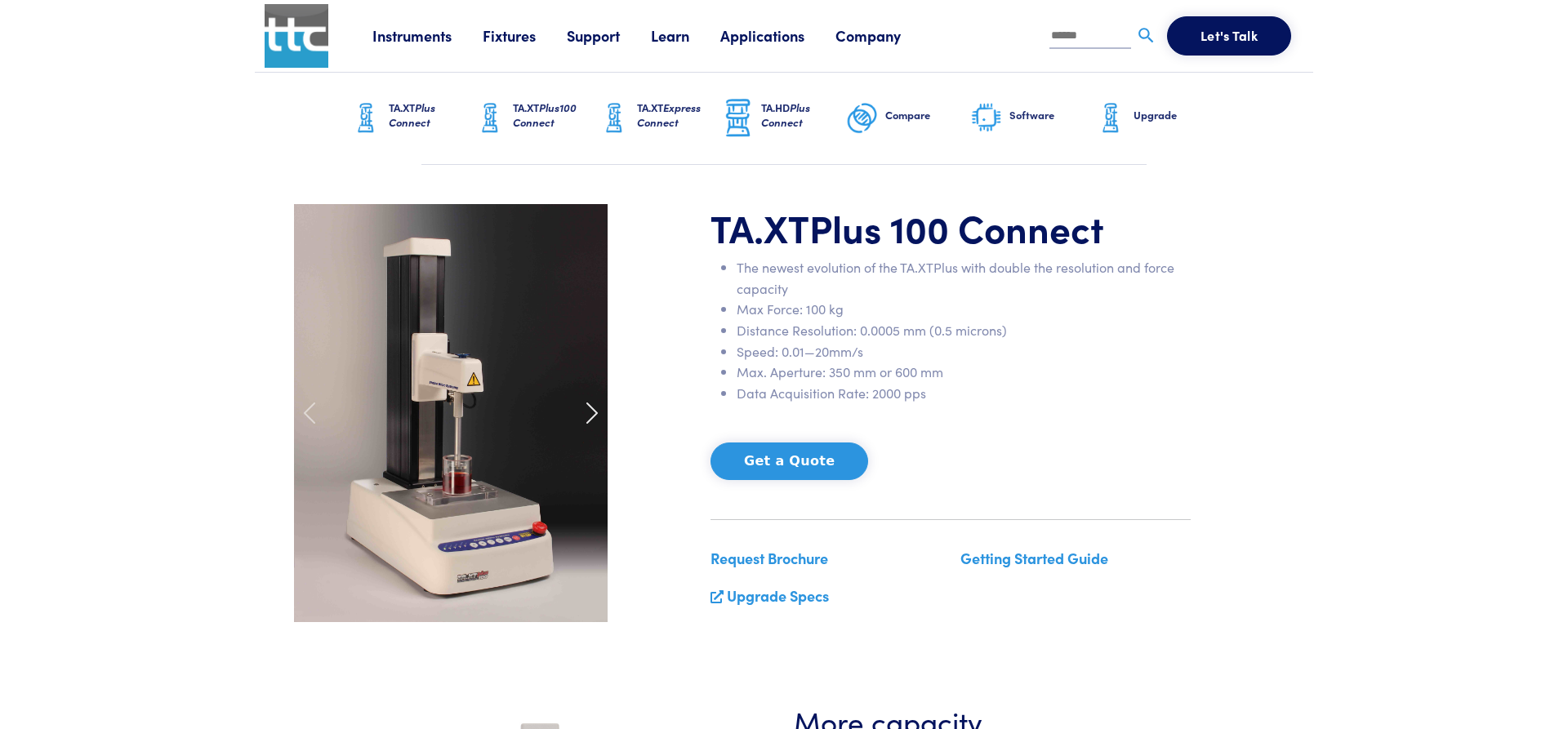
click at [591, 407] on span at bounding box center [592, 413] width 26 height 26
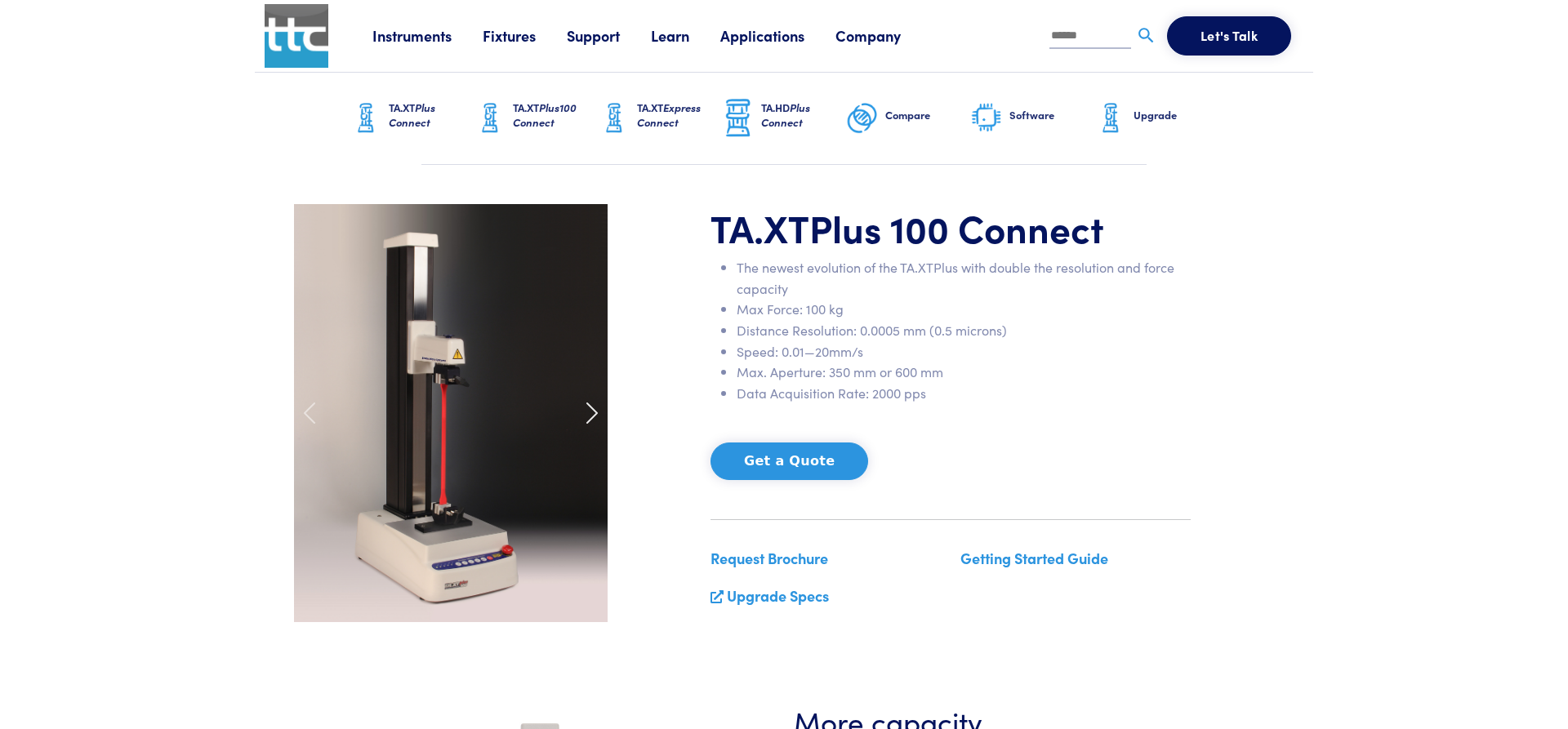
click at [591, 407] on span at bounding box center [592, 413] width 26 height 26
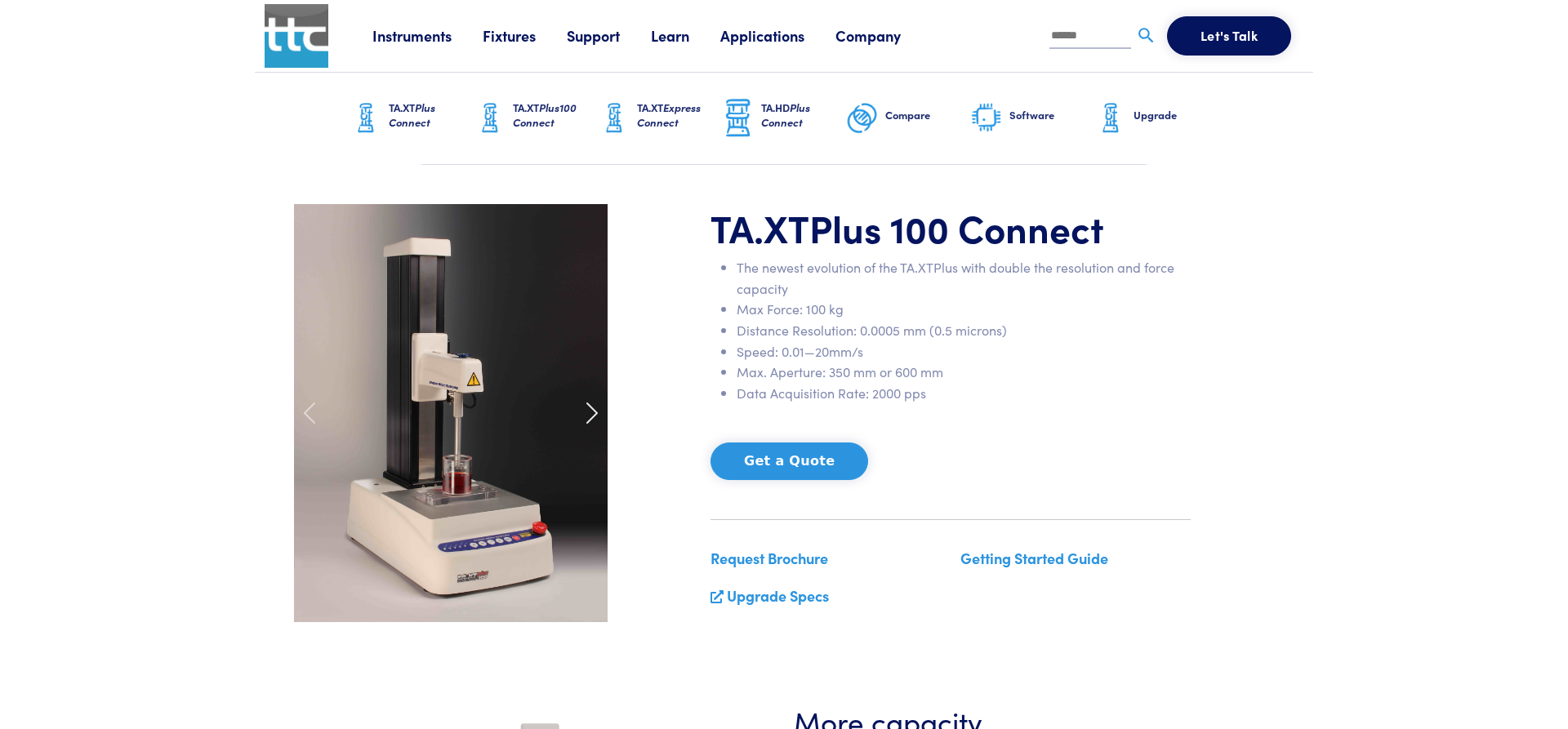
click at [591, 407] on span at bounding box center [592, 413] width 26 height 26
click at [757, 128] on link "TA.HD Plus Connect" at bounding box center [784, 118] width 124 height 92
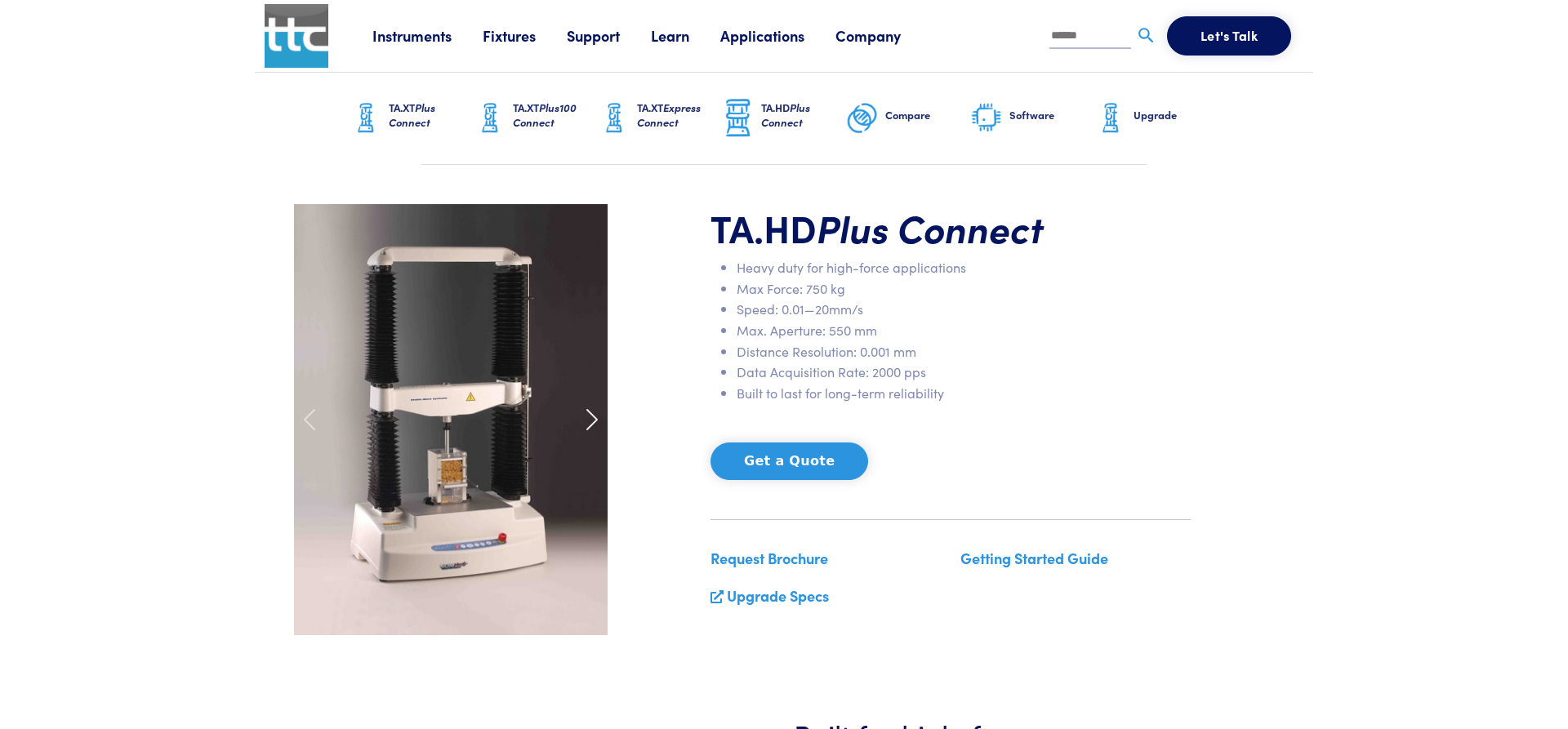
click at [596, 418] on span at bounding box center [592, 419] width 26 height 26
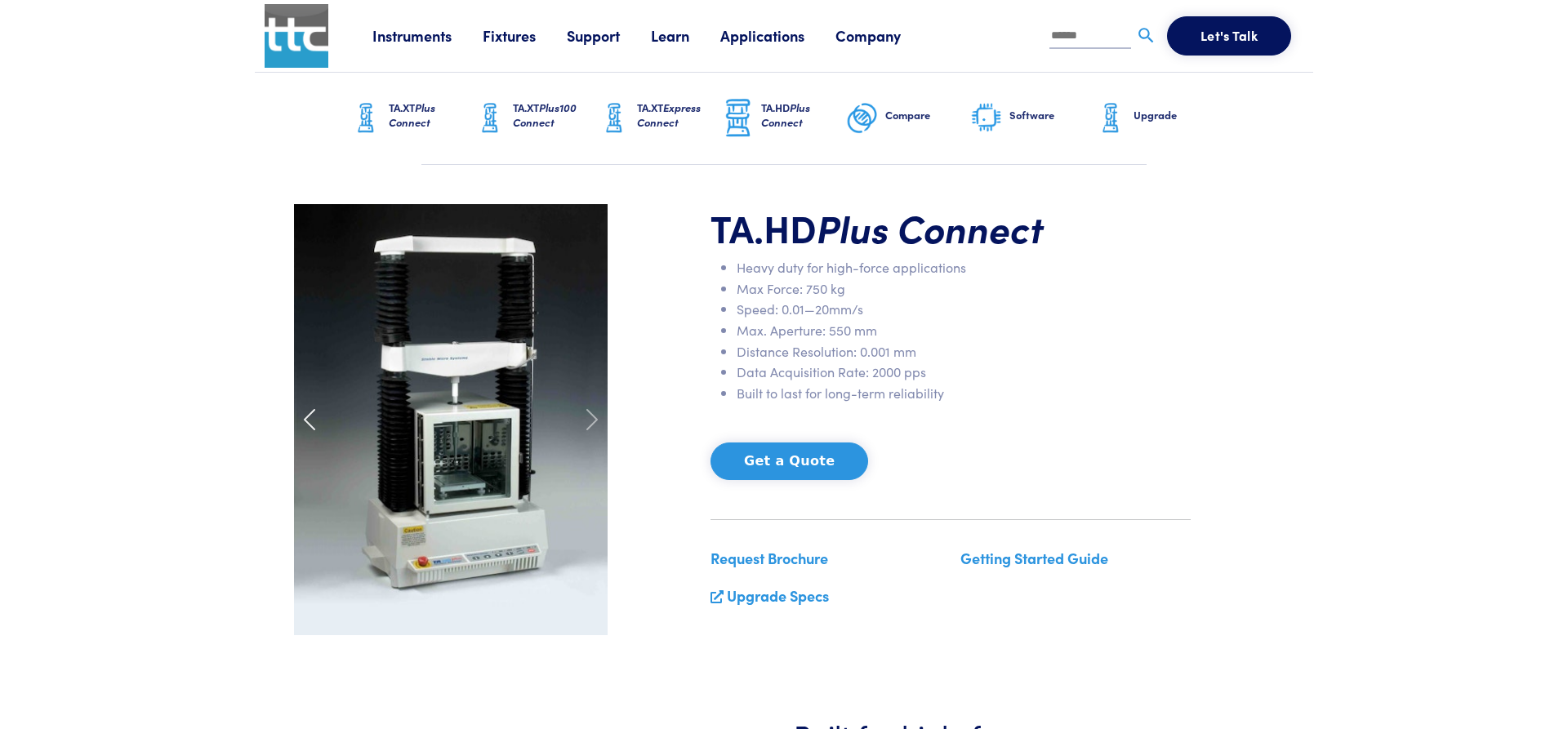
click at [318, 435] on div at bounding box center [309, 419] width 50 height 431
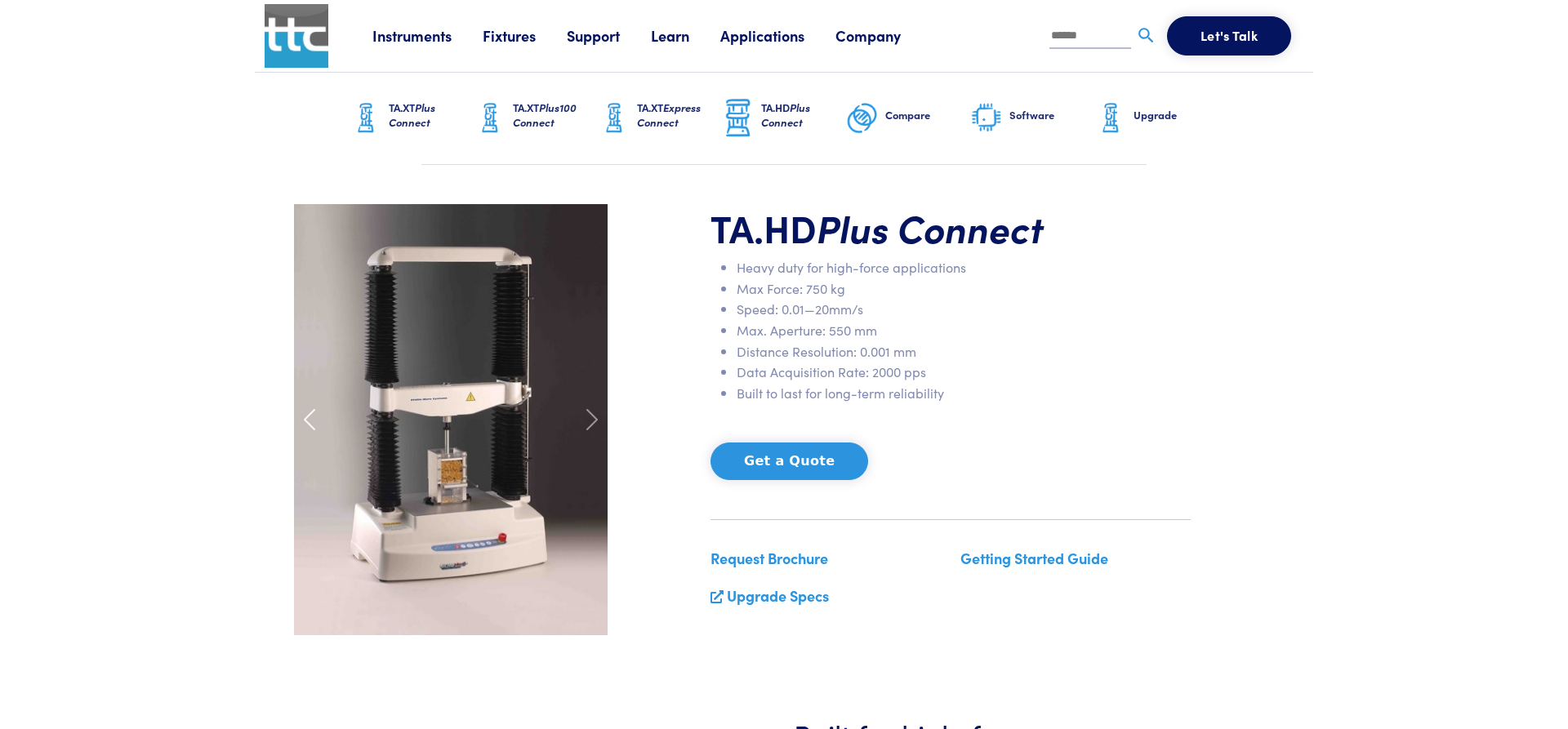
click at [318, 435] on div at bounding box center [309, 419] width 50 height 431
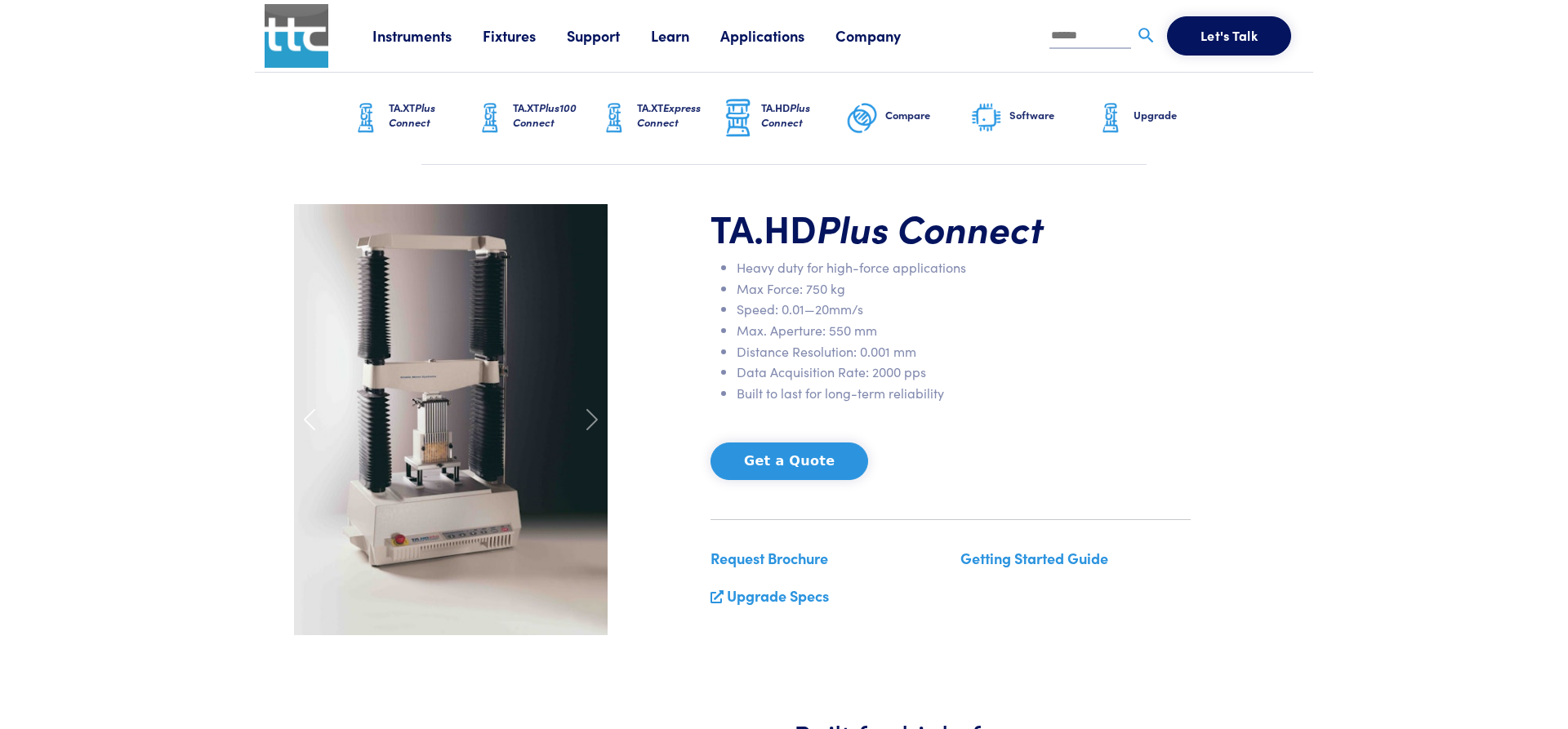
click at [316, 426] on span at bounding box center [310, 419] width 26 height 26
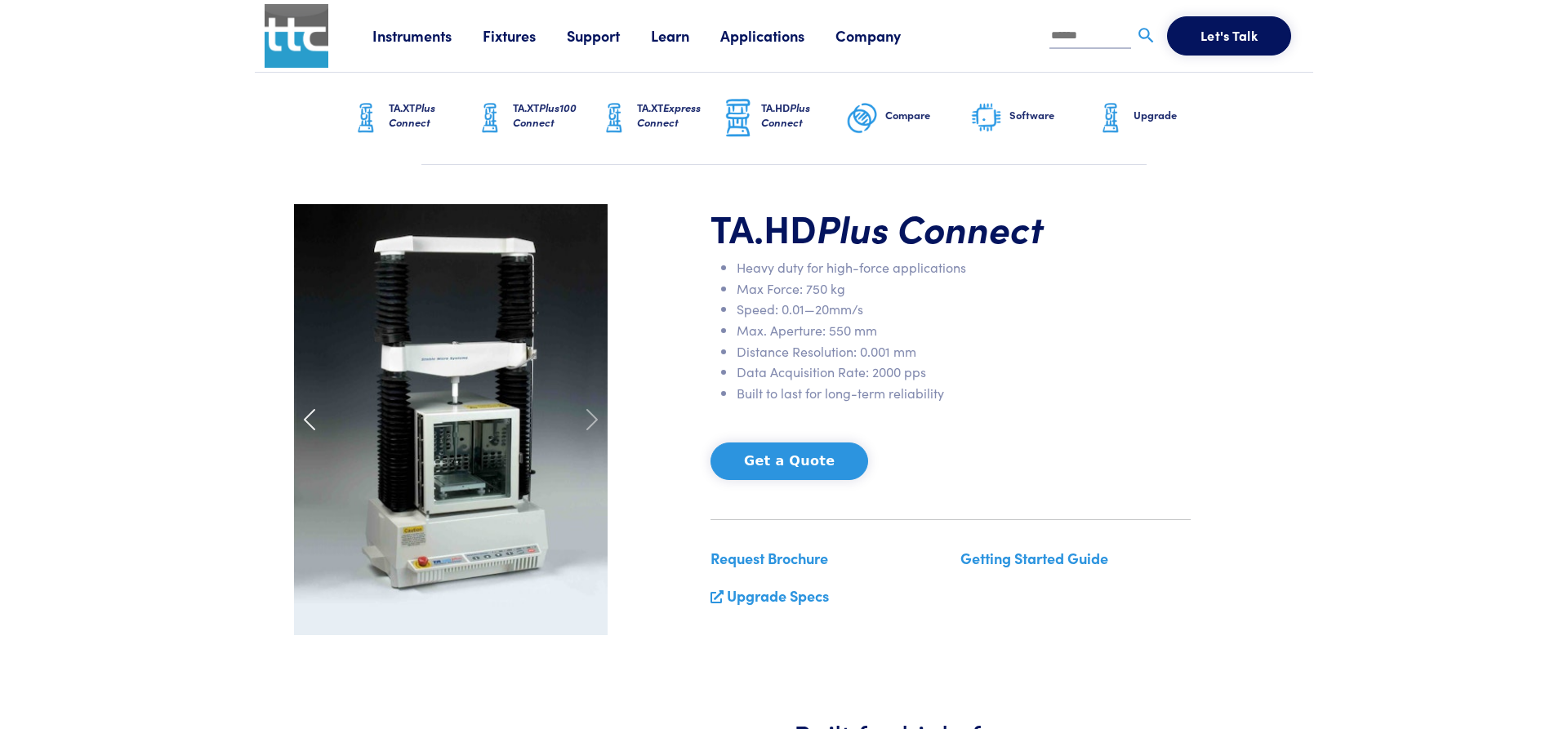
click at [316, 426] on span at bounding box center [310, 419] width 26 height 26
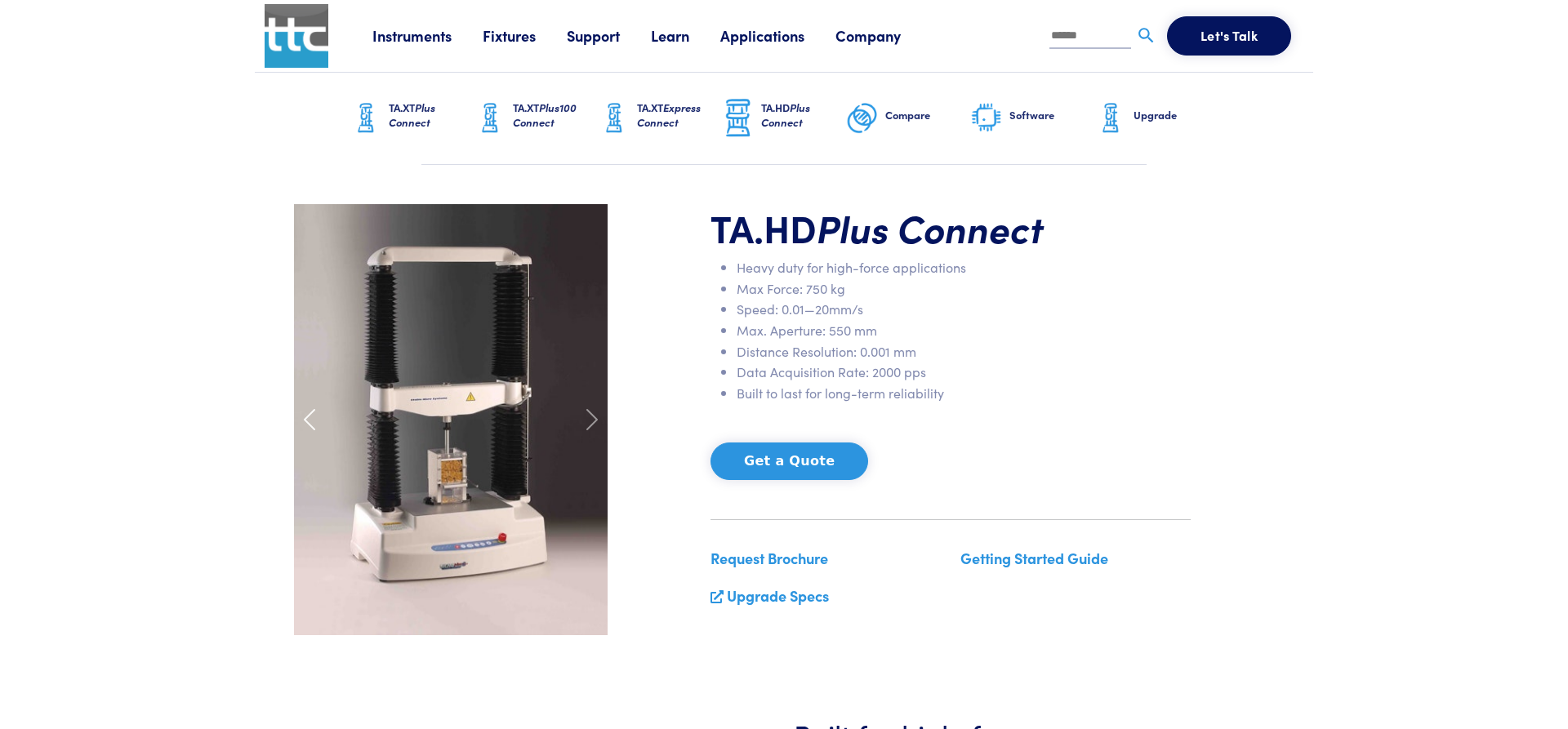
click at [316, 426] on span at bounding box center [310, 419] width 26 height 26
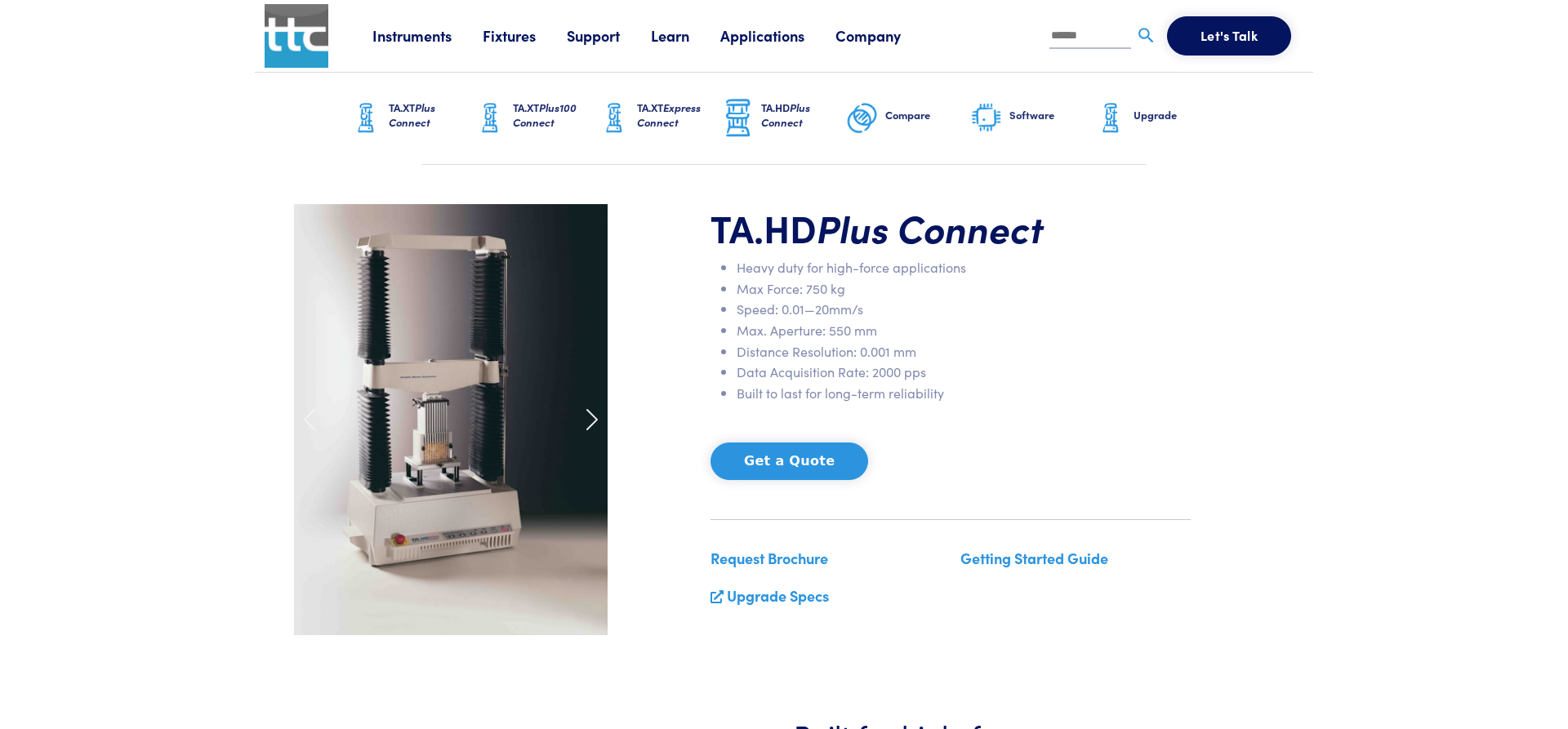
click at [569, 421] on div at bounding box center [593, 419] width 50 height 431
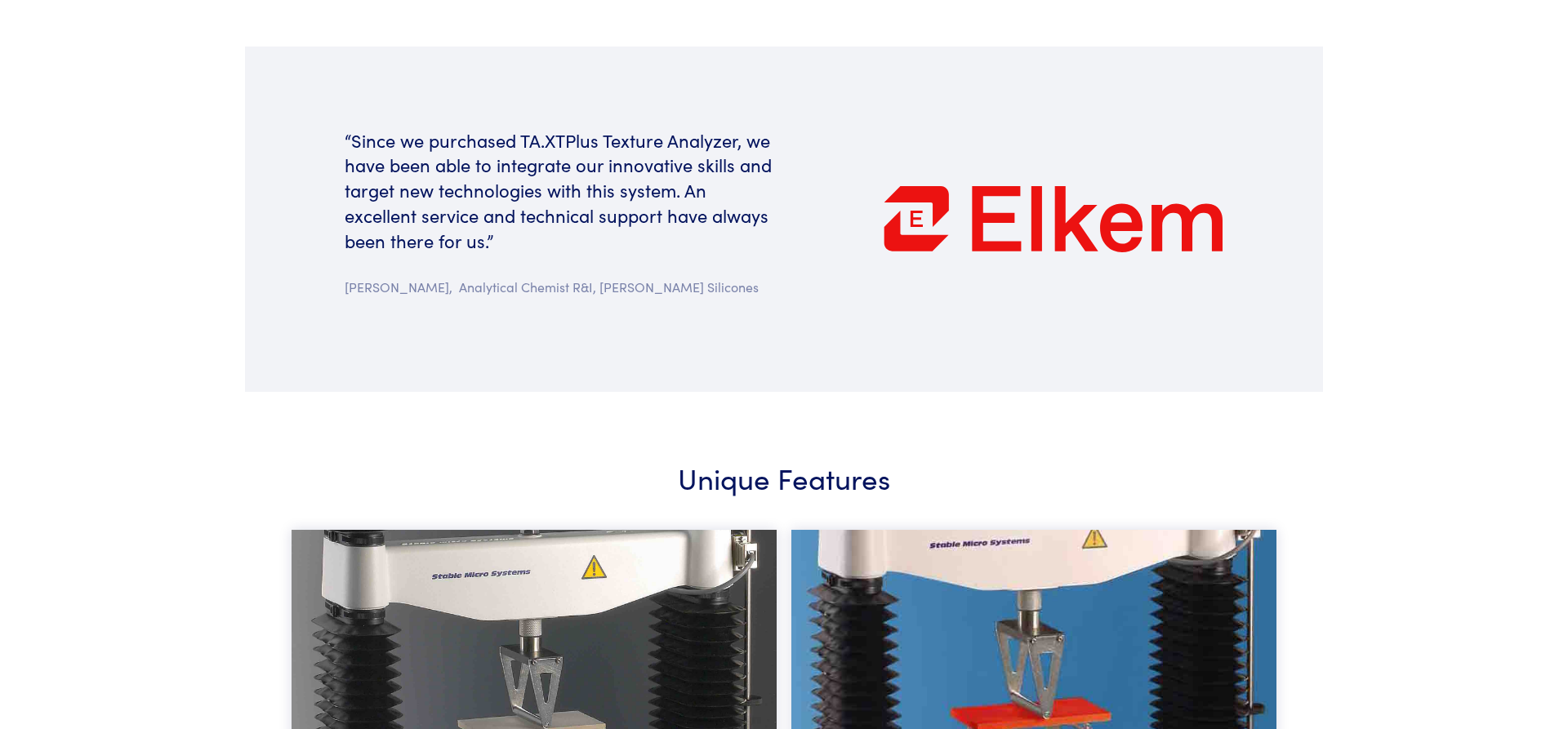
scroll to position [100, 0]
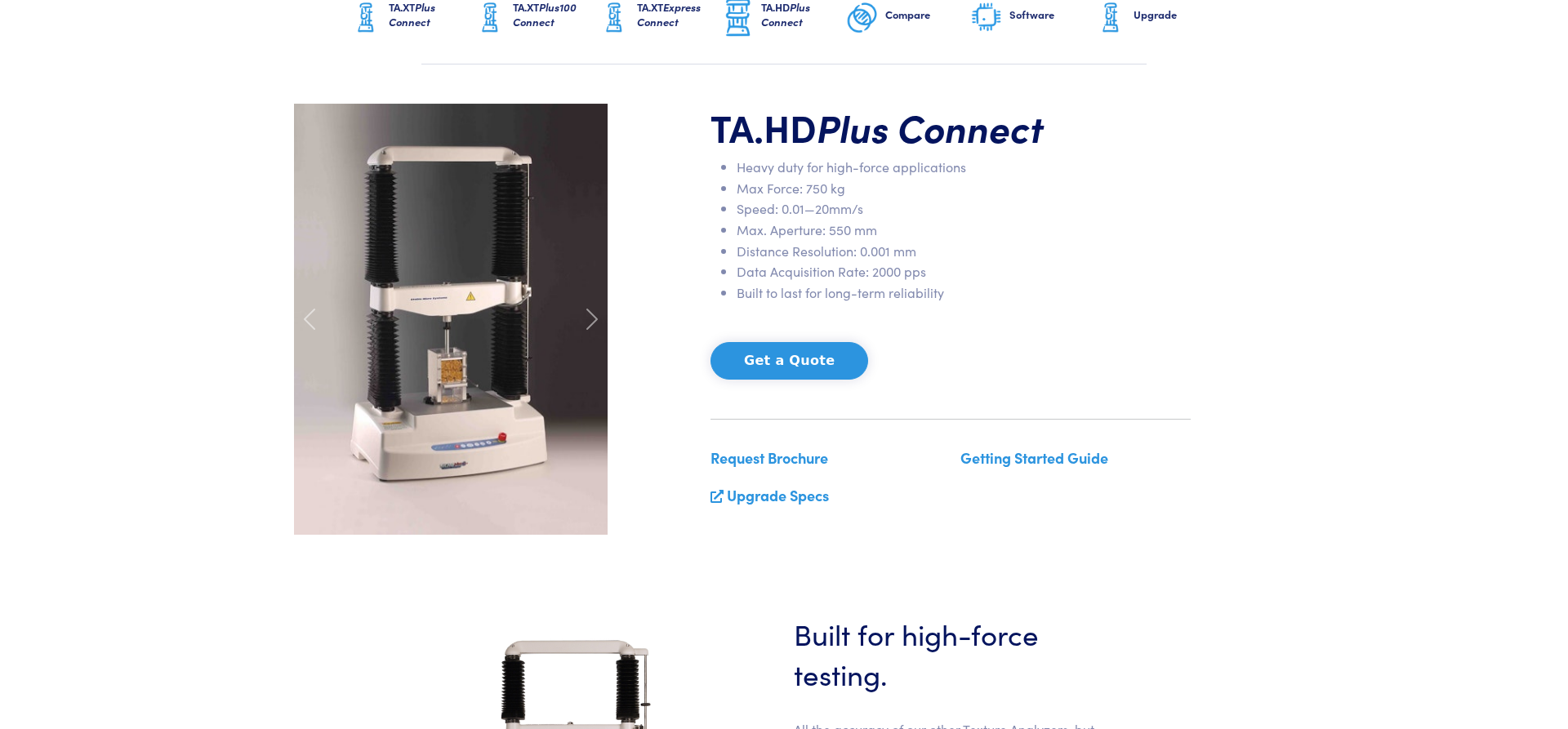
drag, startPoint x: 255, startPoint y: 529, endPoint x: 250, endPoint y: 197, distance: 332.0
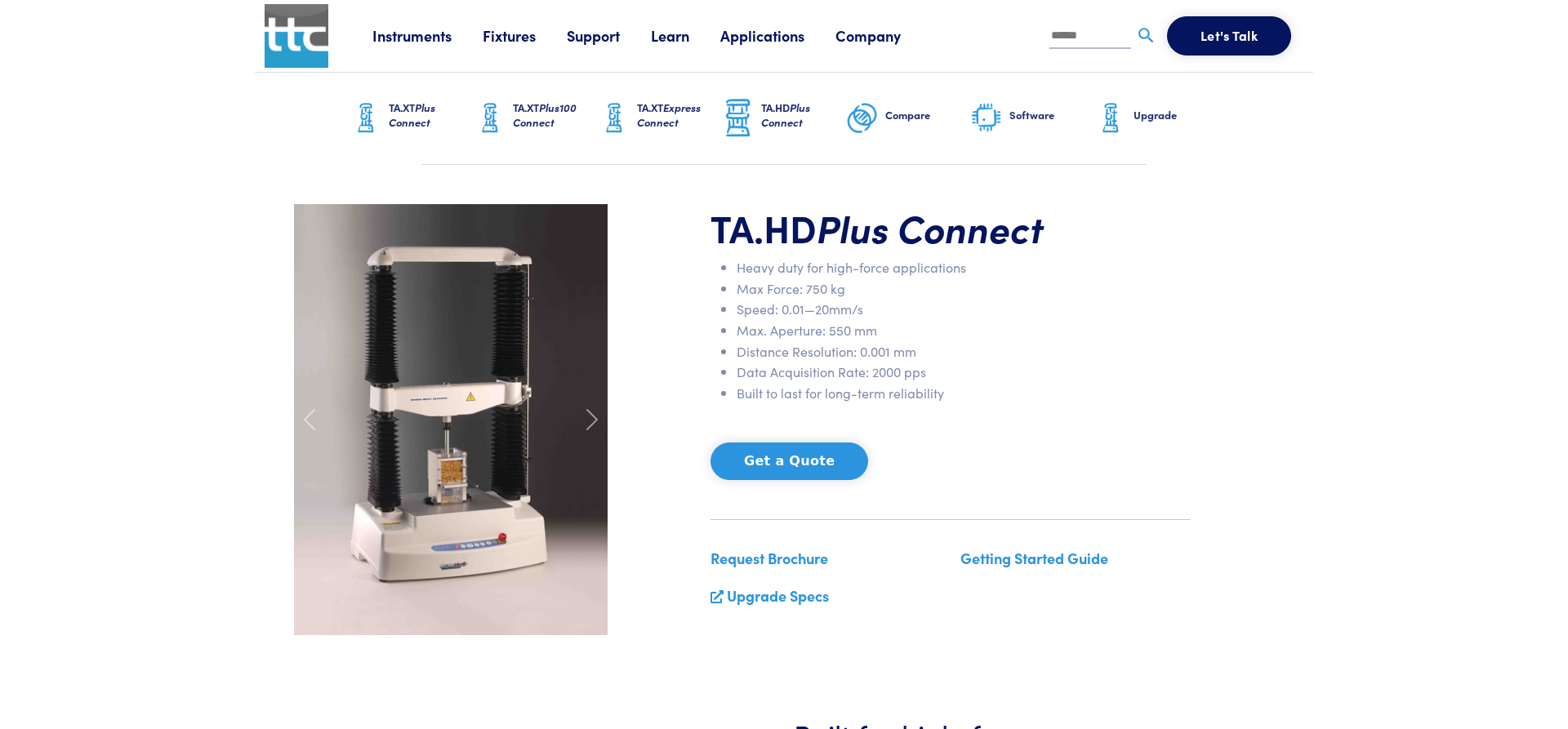
click at [893, 116] on h6 "Compare" at bounding box center [927, 115] width 85 height 15
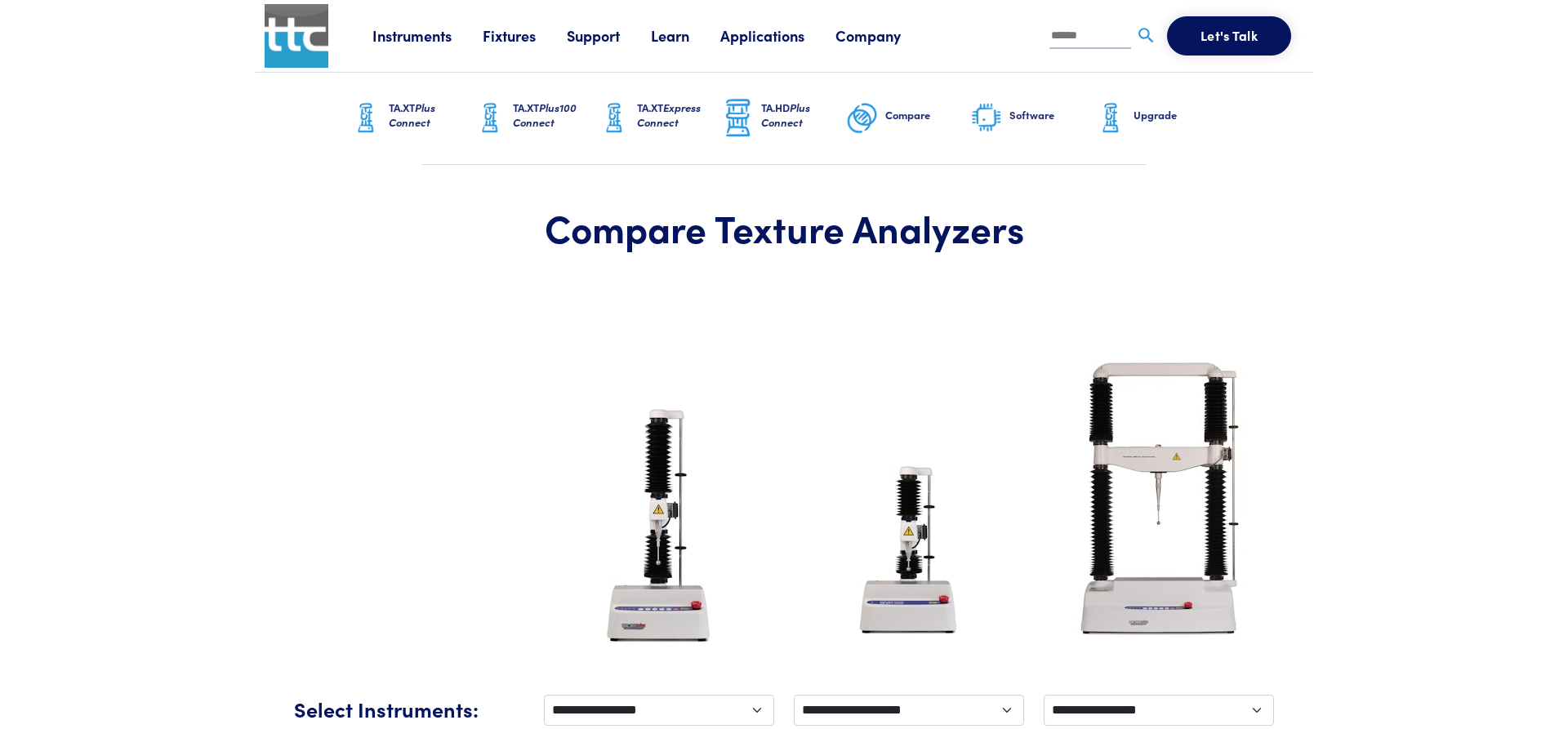
scroll to position [166, 0]
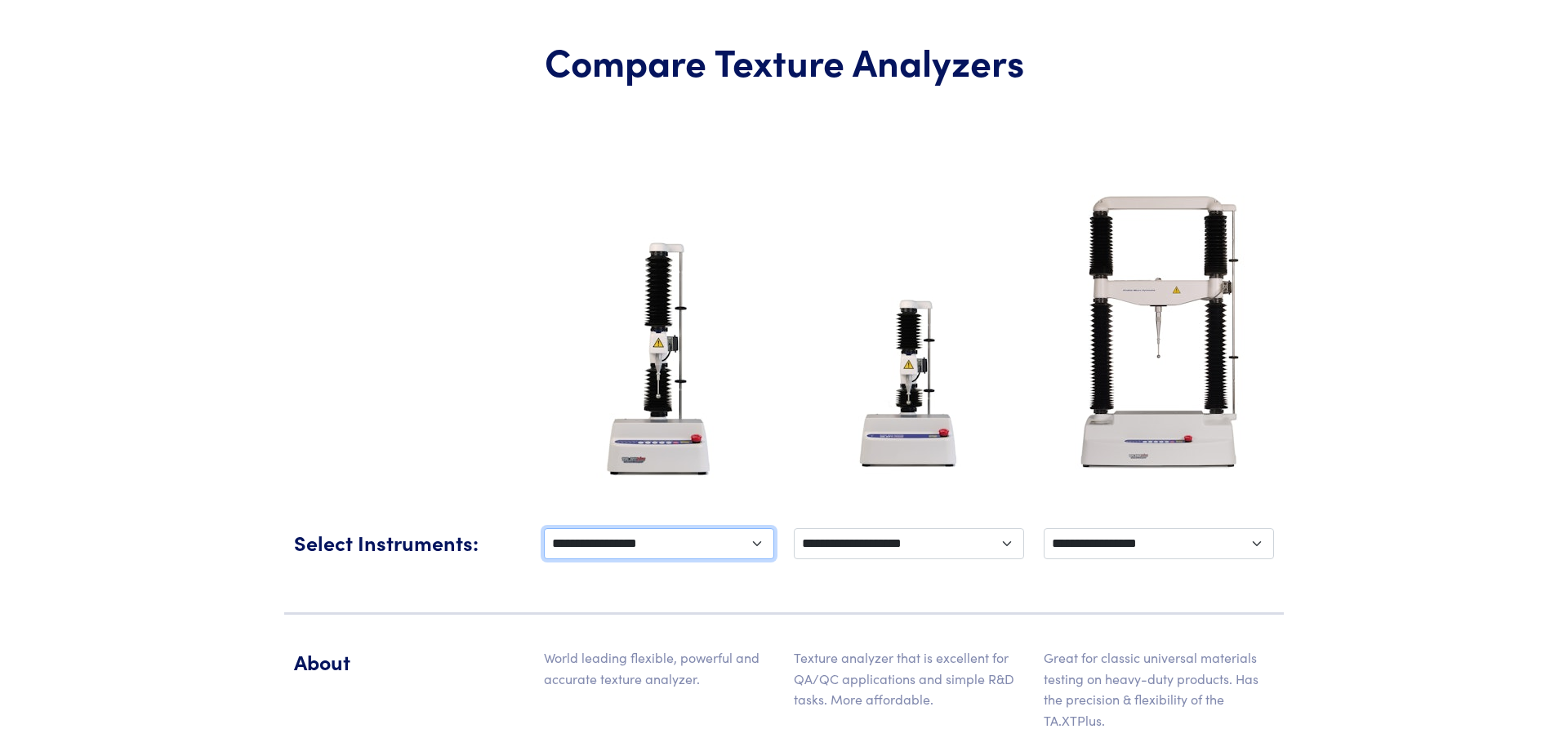
click at [544, 528] on select "**********" at bounding box center [659, 544] width 231 height 31
click at [738, 554] on select "**********" at bounding box center [659, 544] width 231 height 31
click at [793, 528] on select "**********" at bounding box center [908, 544] width 231 height 31
click at [923, 547] on select "**********" at bounding box center [908, 544] width 231 height 31
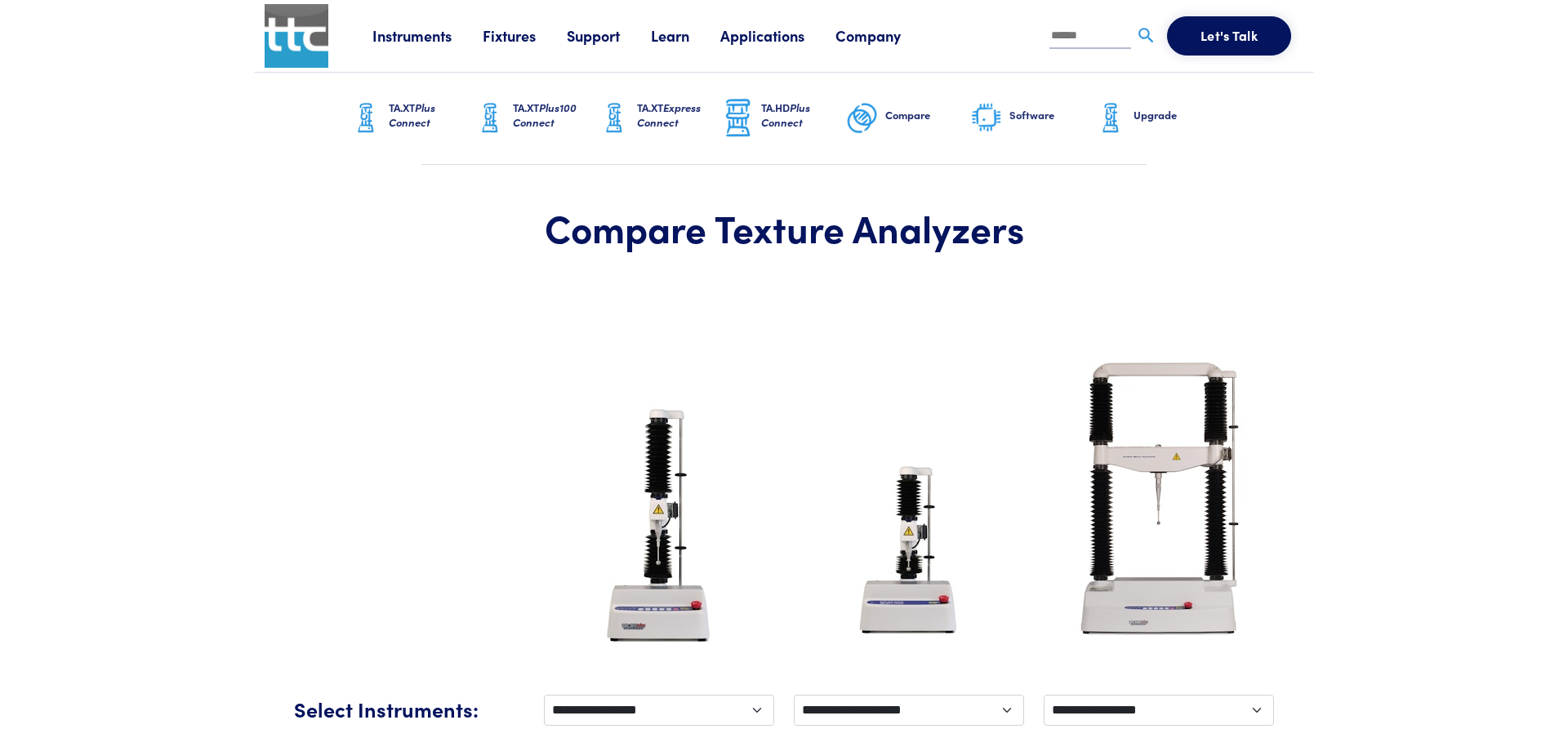
click at [1023, 118] on h6 "Software" at bounding box center [1052, 115] width 85 height 15
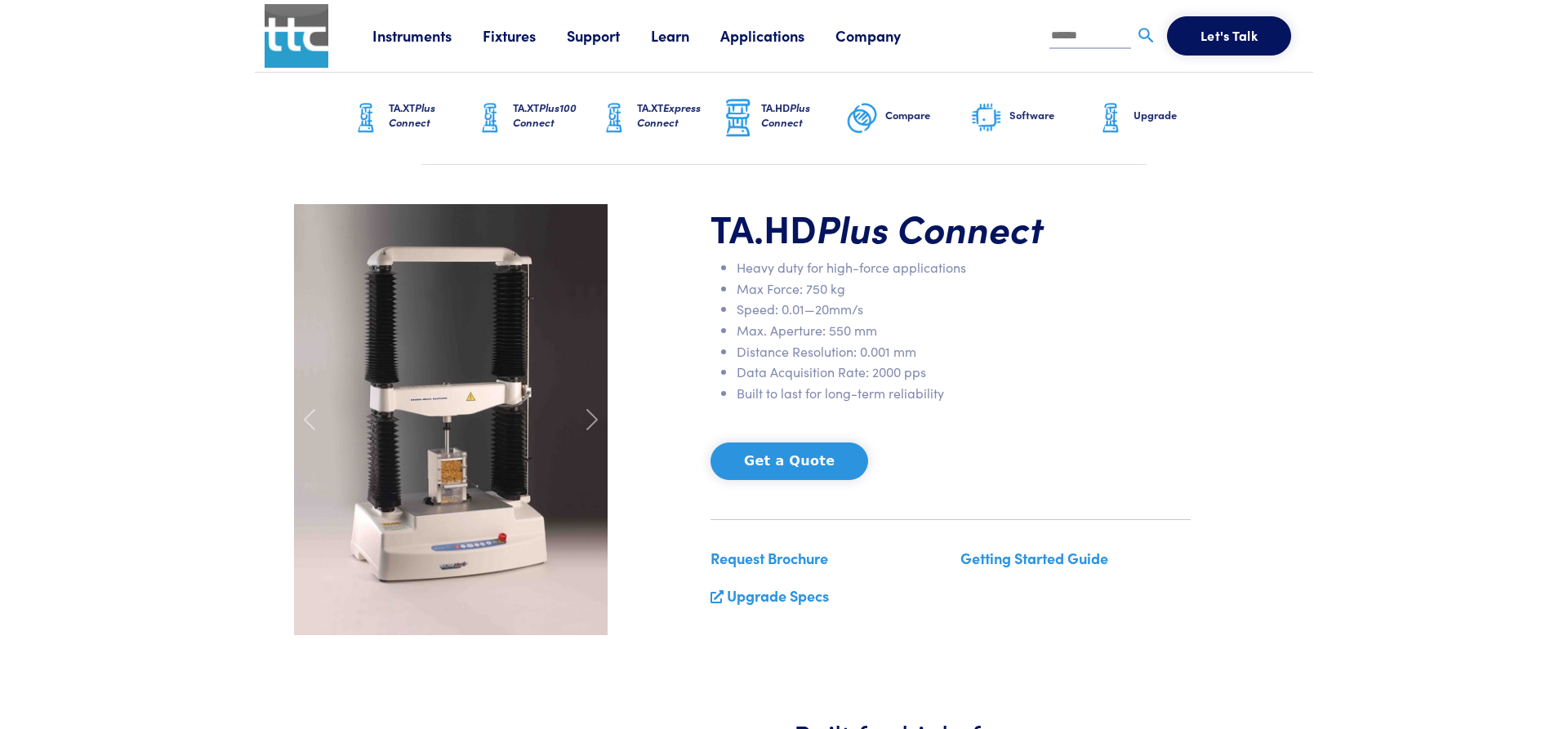
click at [461, 127] on h6 "TA.XT Plus Connect" at bounding box center [431, 115] width 85 height 29
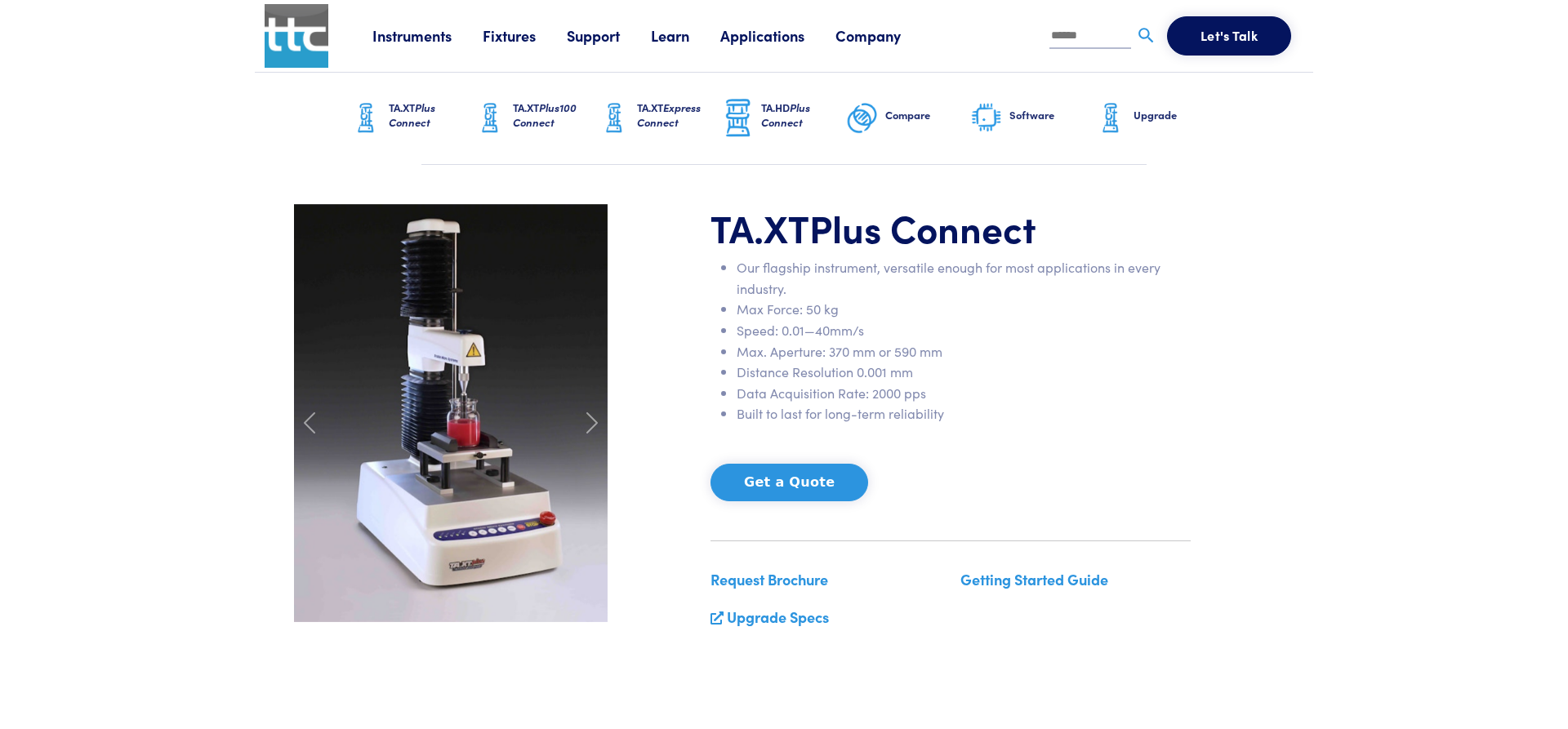
click at [751, 269] on li "Our flagship instrument, versatile enough for most applications in every indust…" at bounding box center [963, 278] width 454 height 42
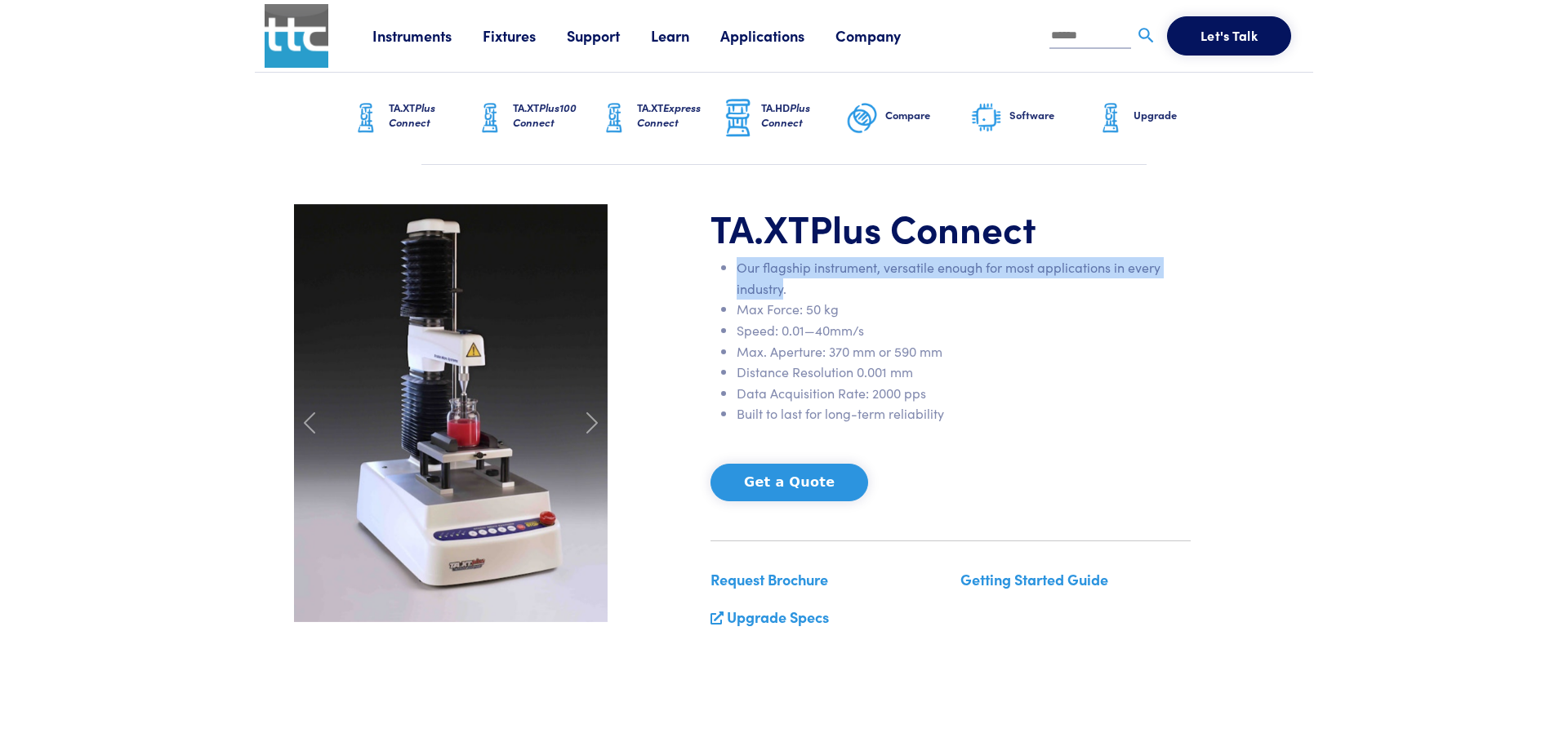
drag, startPoint x: 751, startPoint y: 269, endPoint x: 767, endPoint y: 289, distance: 25.6
click at [767, 289] on li "Our flagship instrument, versatile enough for most applications in every indust…" at bounding box center [963, 278] width 454 height 42
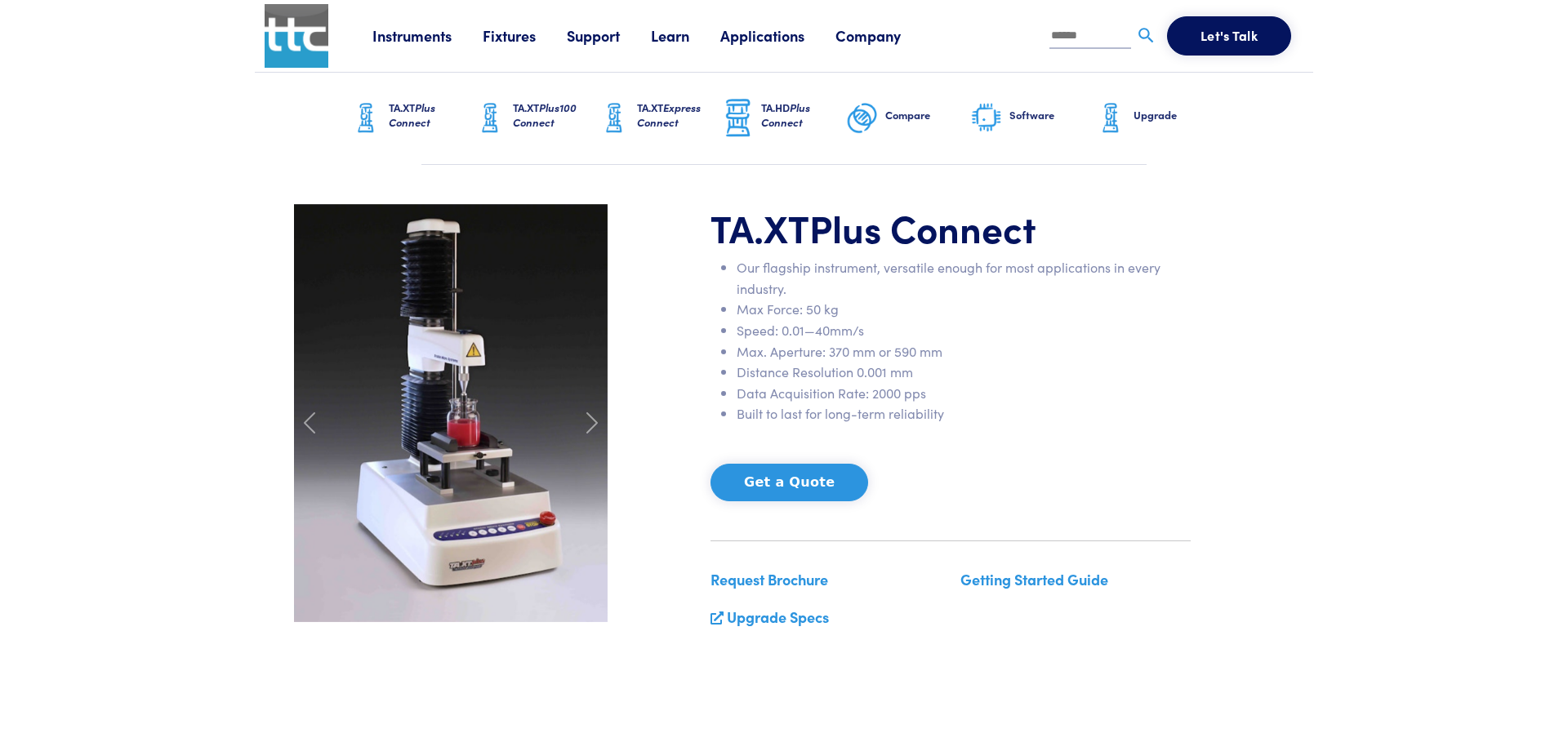
click at [681, 328] on div "TA.XT Plus Connect Our flagship instrument, versatile enough for most applicati…" at bounding box center [783, 423] width 999 height 438
click at [424, 129] on span "Plus Connect" at bounding box center [412, 114] width 46 height 30
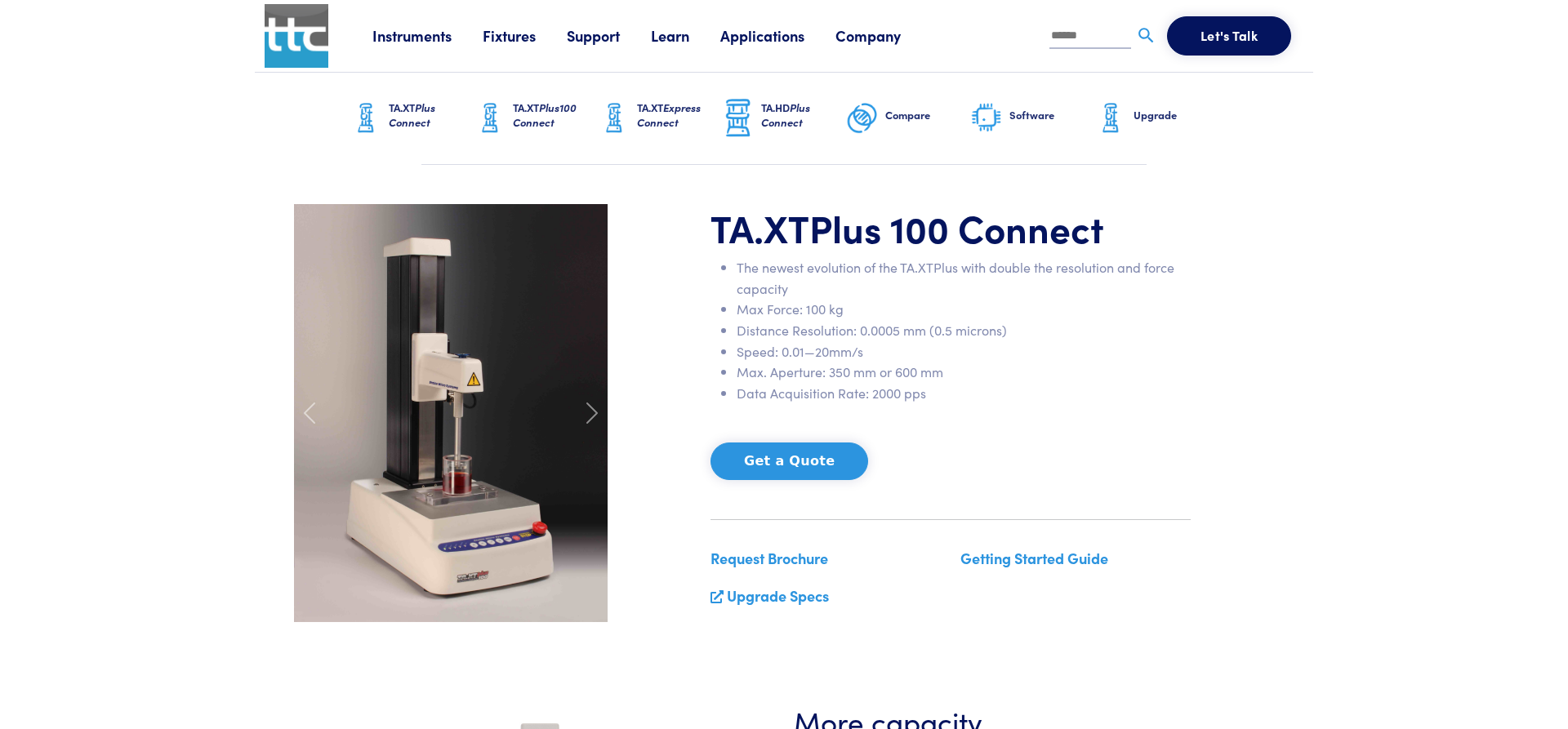
click at [656, 128] on span "Express Connect" at bounding box center [669, 114] width 63 height 30
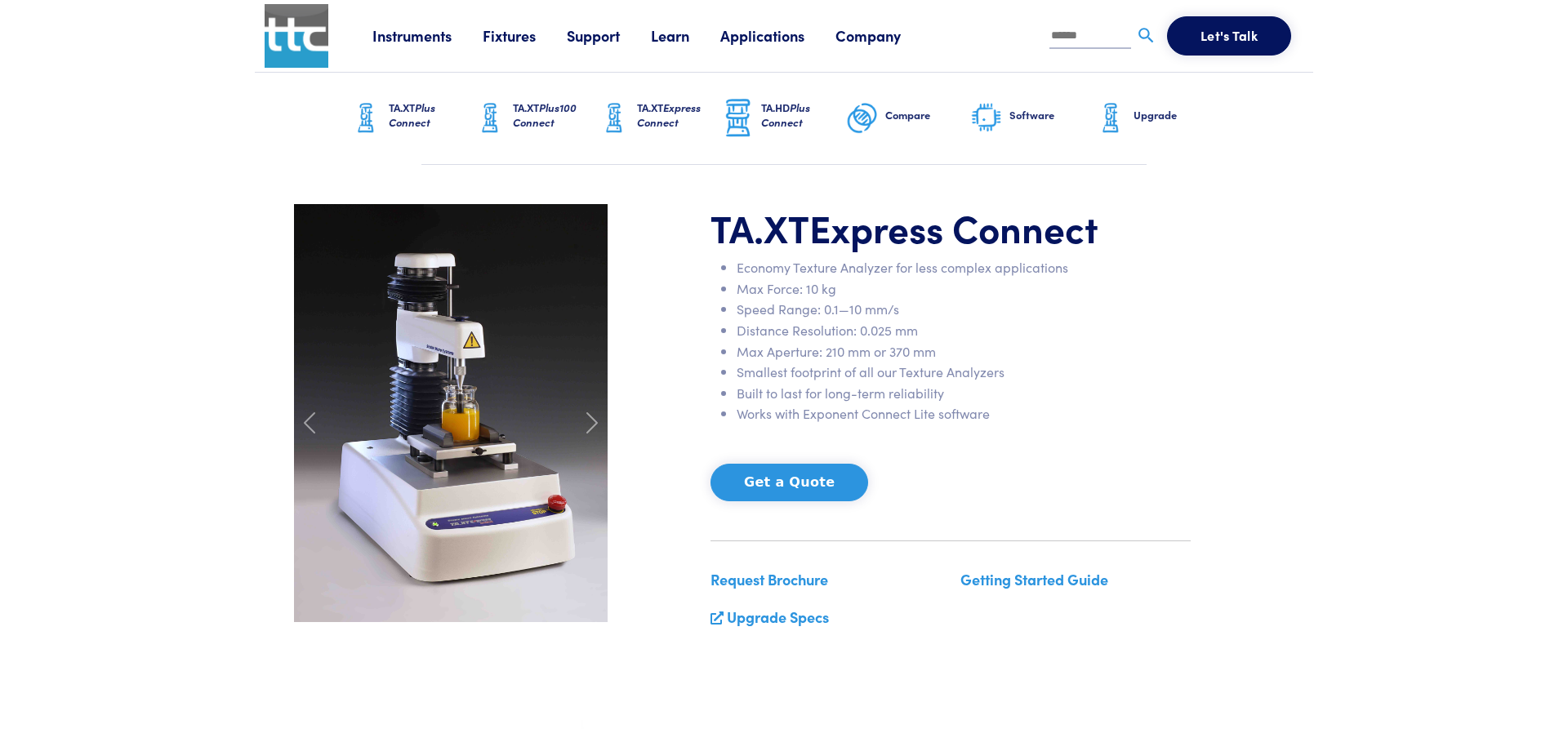
click at [407, 114] on h6 "TA.XT Plus Connect" at bounding box center [431, 115] width 85 height 29
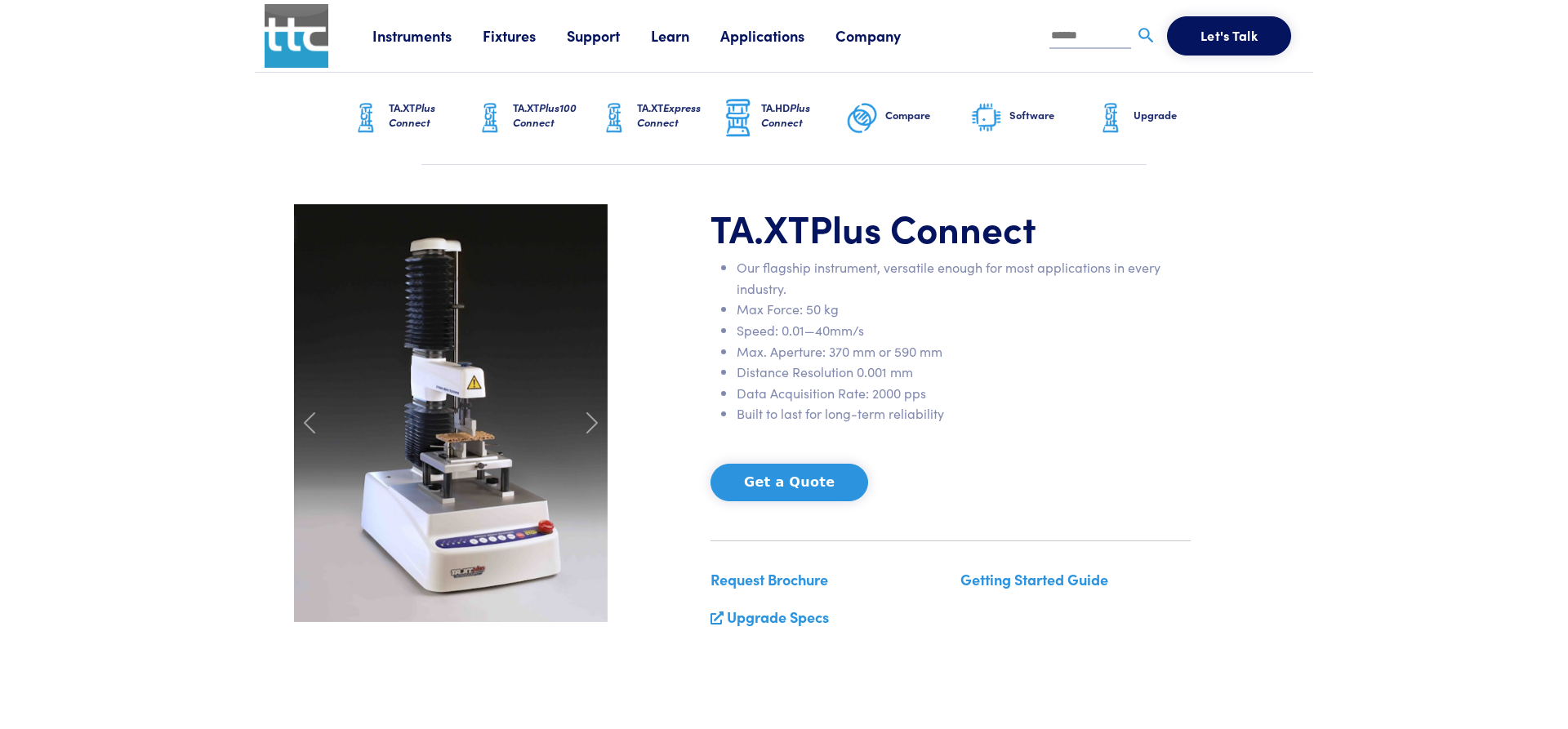
click at [585, 425] on span at bounding box center [592, 423] width 26 height 26
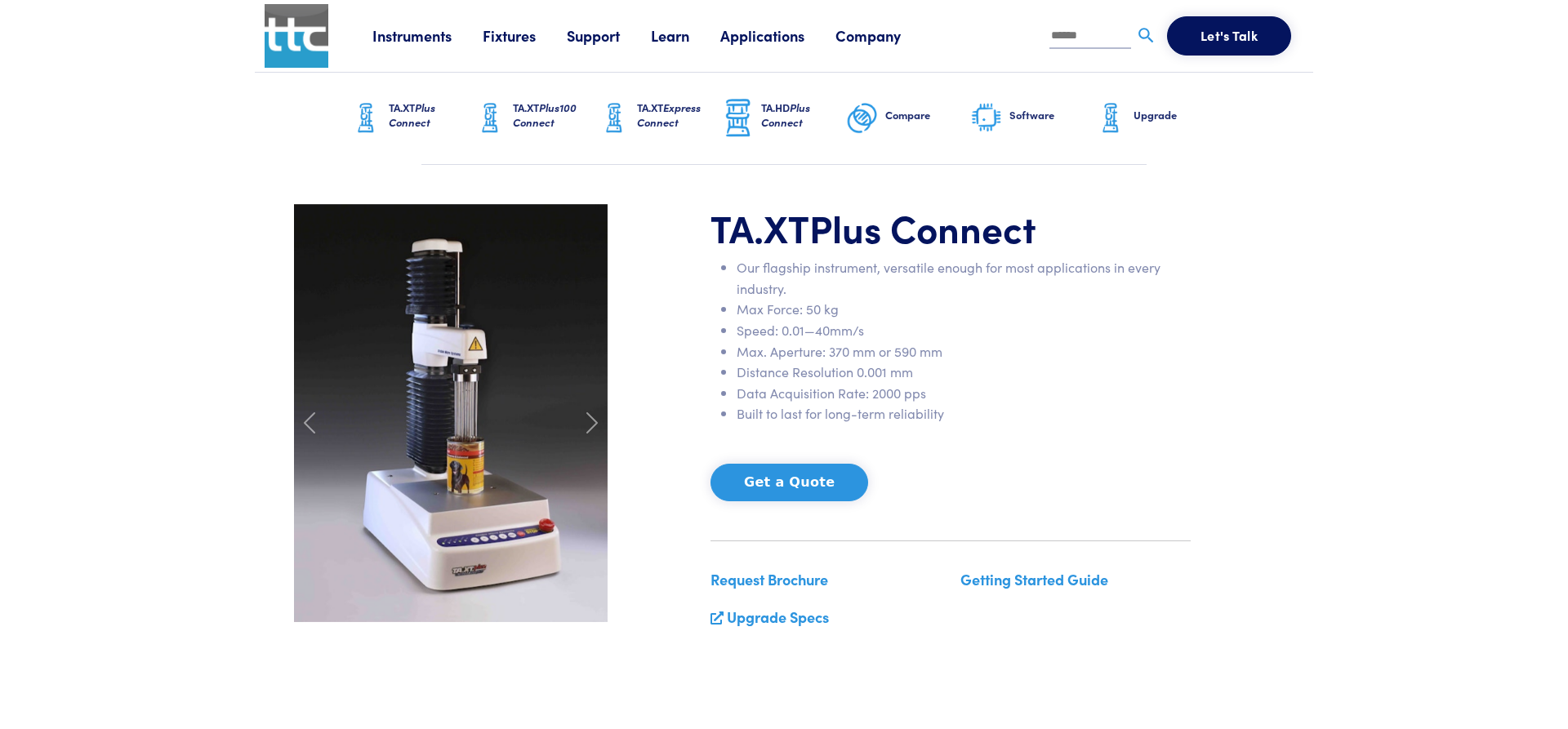
click at [585, 425] on span at bounding box center [592, 423] width 26 height 26
